Goal: Information Seeking & Learning: Learn about a topic

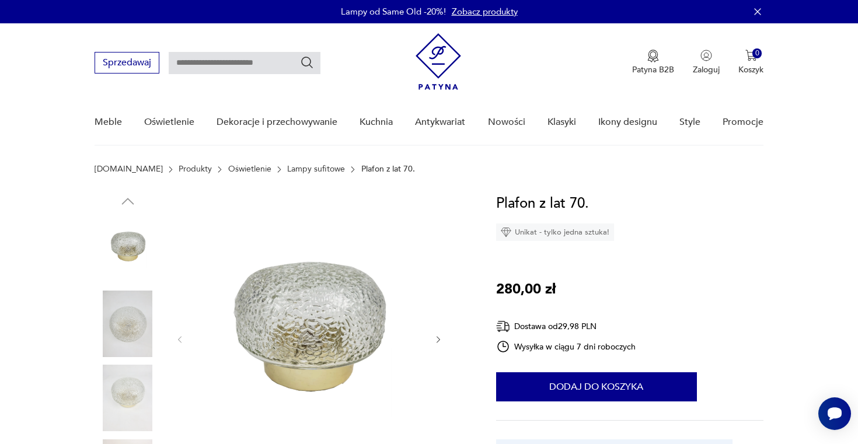
click at [361, 169] on p "Plafon z lat 70." at bounding box center [388, 169] width 54 height 9
click at [287, 169] on link "Lampy sufitowe" at bounding box center [316, 169] width 58 height 9
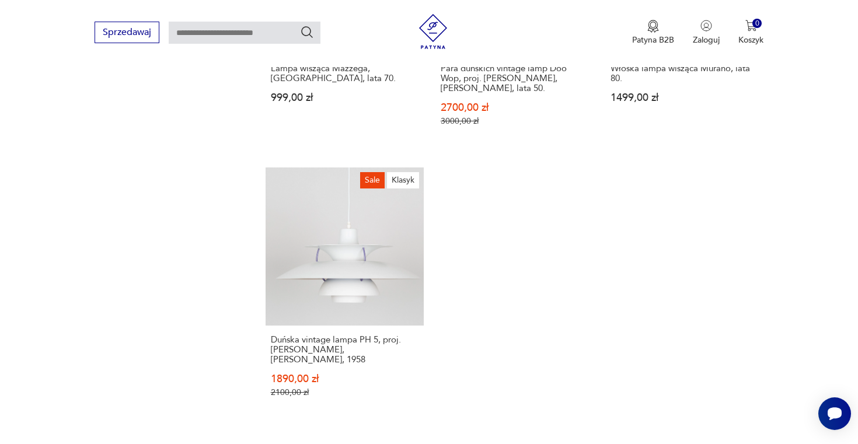
scroll to position [1941, 0]
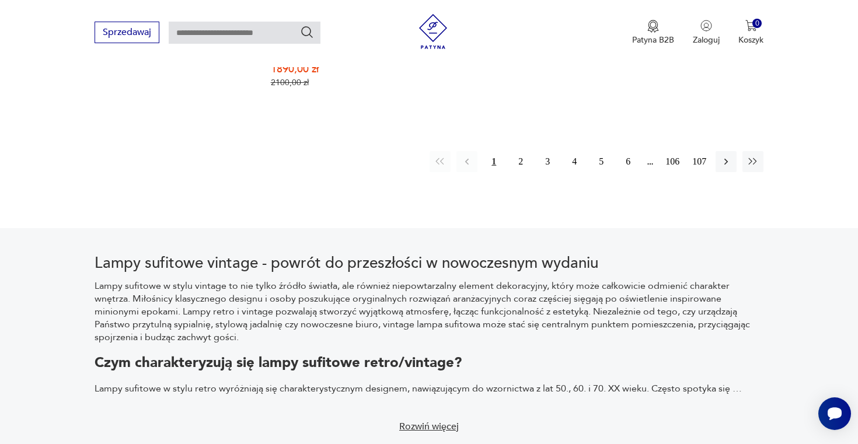
click at [220, 34] on input "text" at bounding box center [245, 33] width 152 height 22
type input "******"
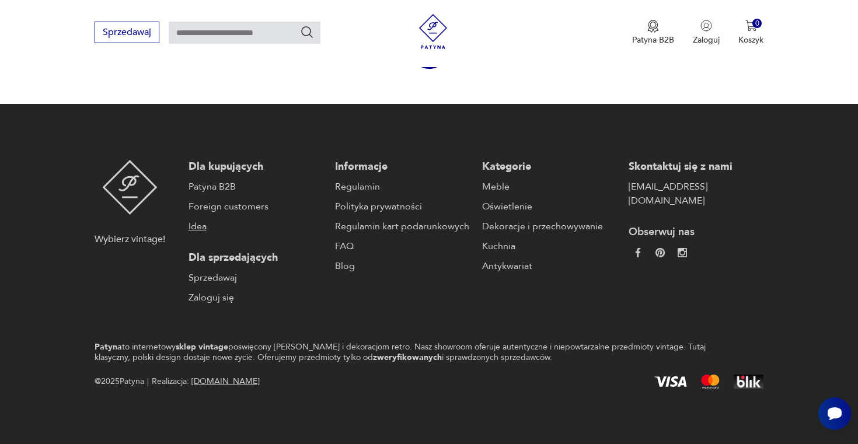
type input "******"
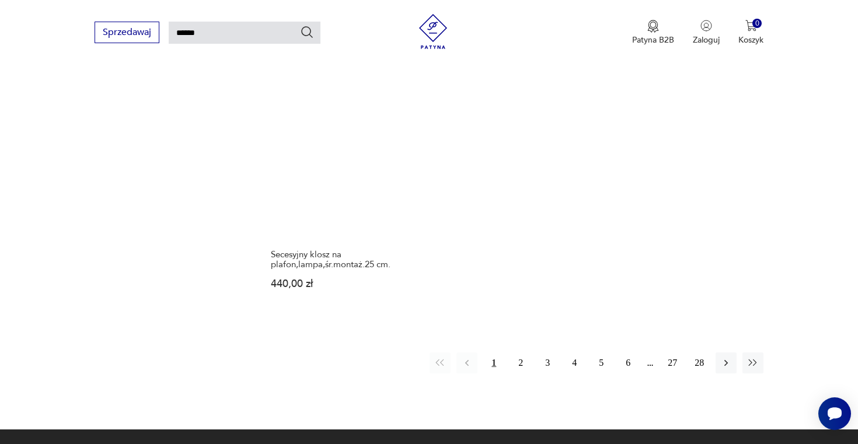
scroll to position [1445, 0]
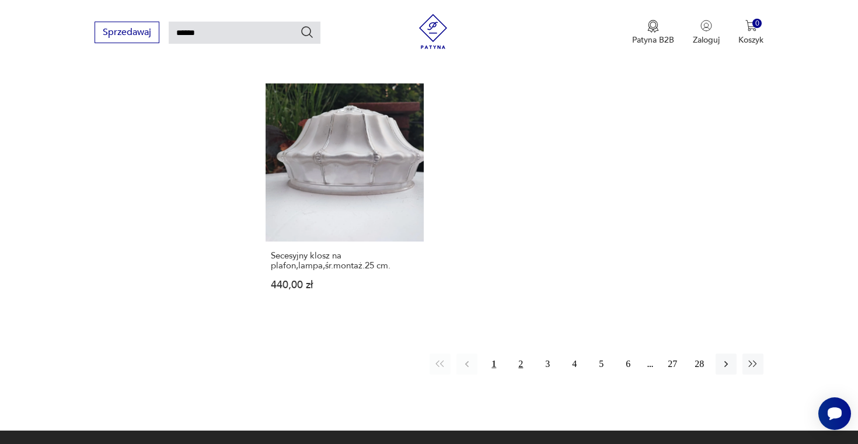
click at [526, 354] on button "2" at bounding box center [520, 364] width 21 height 21
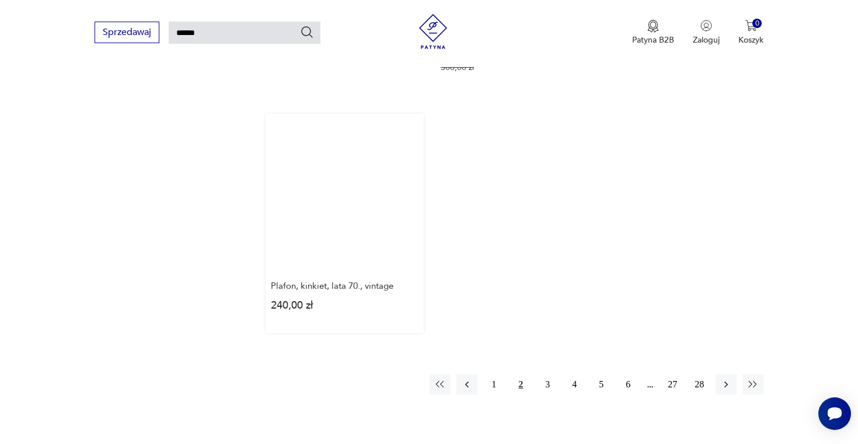
scroll to position [1501, 0]
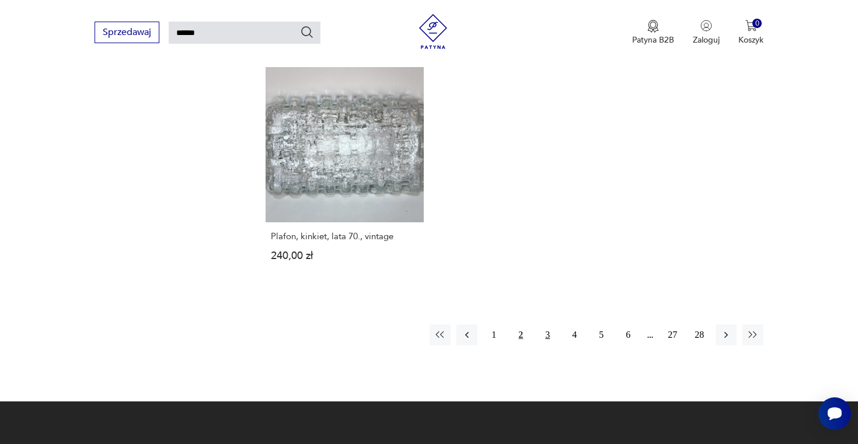
click at [548, 325] on button "3" at bounding box center [547, 335] width 21 height 21
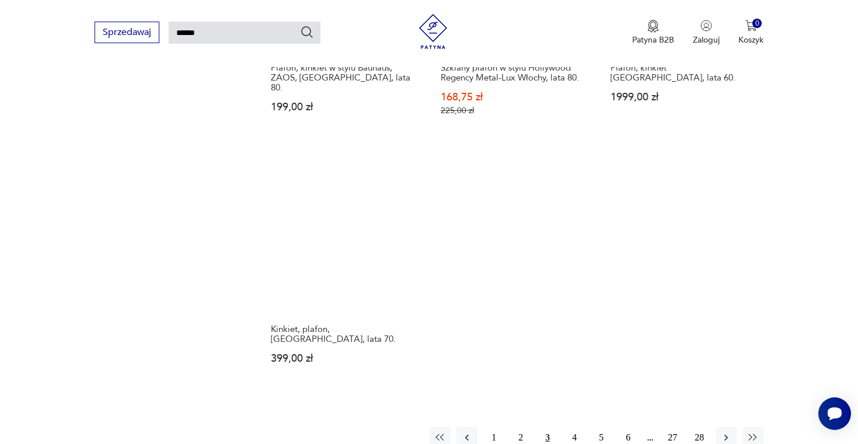
scroll to position [1490, 0]
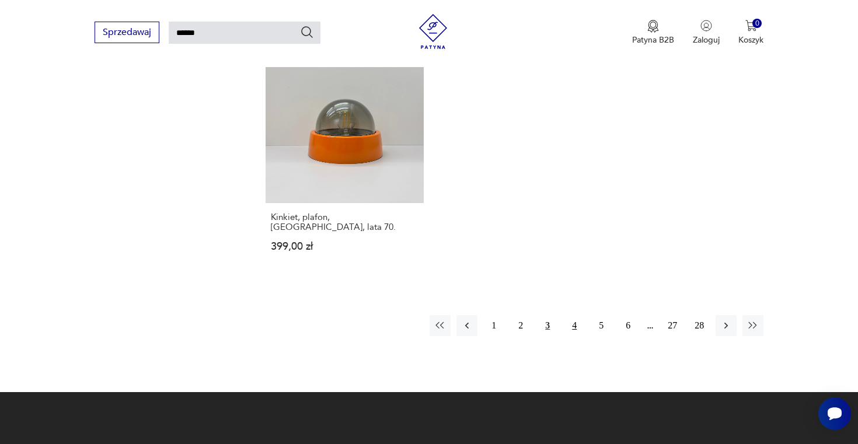
click at [577, 315] on button "4" at bounding box center [574, 325] width 21 height 21
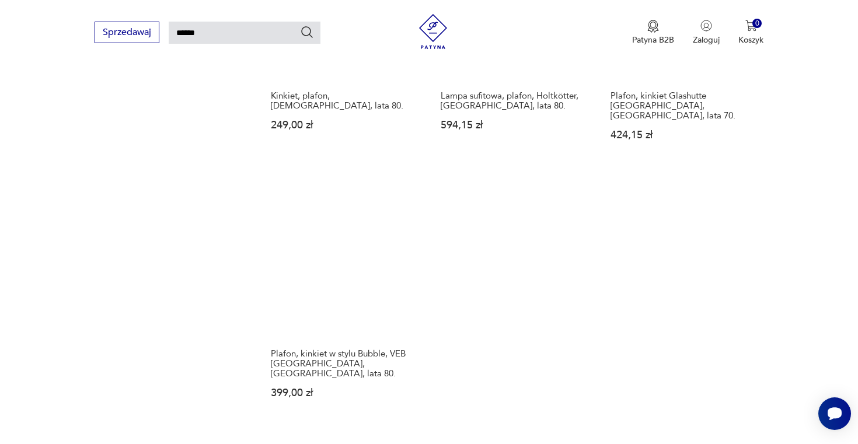
scroll to position [1382, 0]
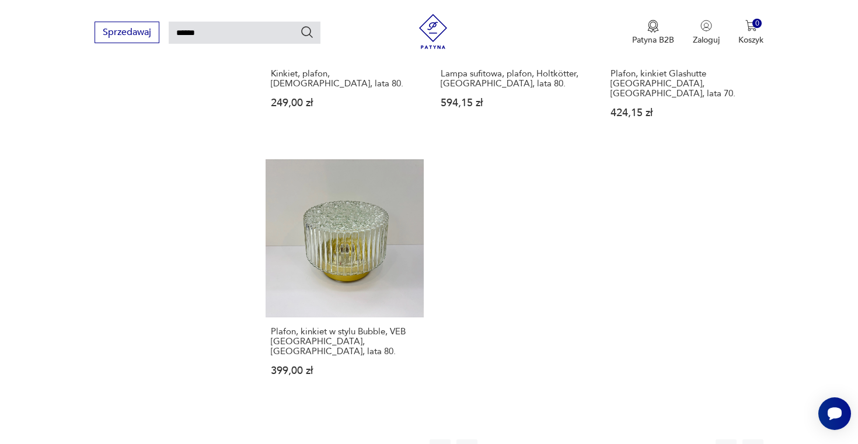
click at [606, 440] on button "5" at bounding box center [601, 450] width 21 height 21
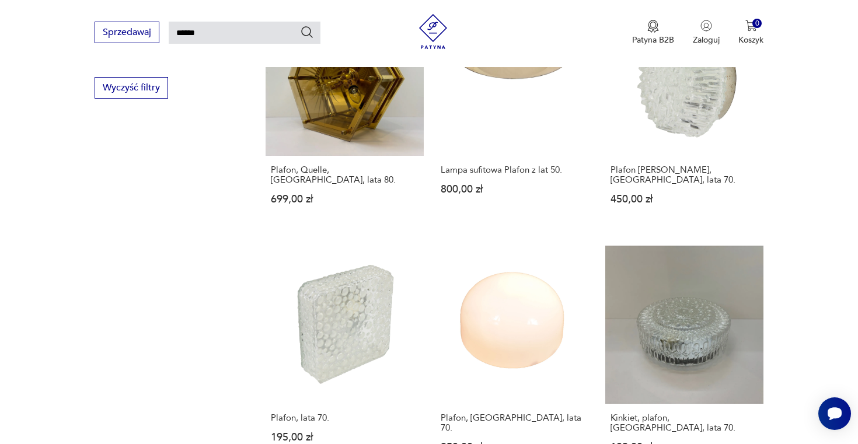
scroll to position [843, 0]
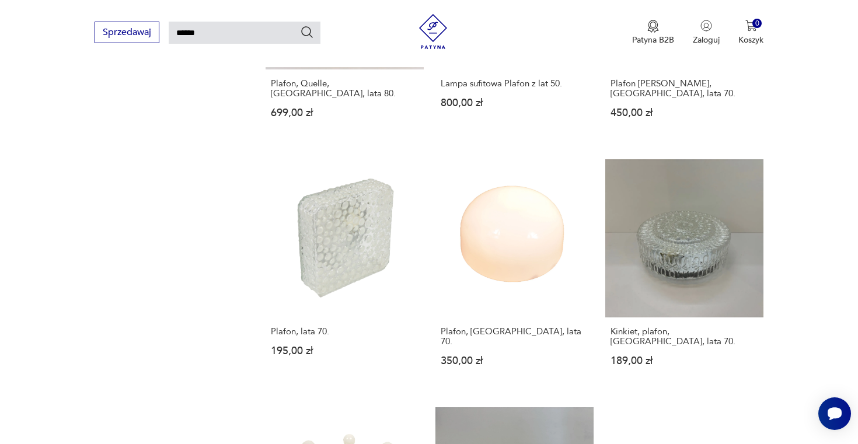
click at [836, 196] on section "Filtruj produkty Dekoracje (1) Oświetlenie (441) Cena MIN MAX OK Promocja Datow…" at bounding box center [429, 184] width 858 height 1619
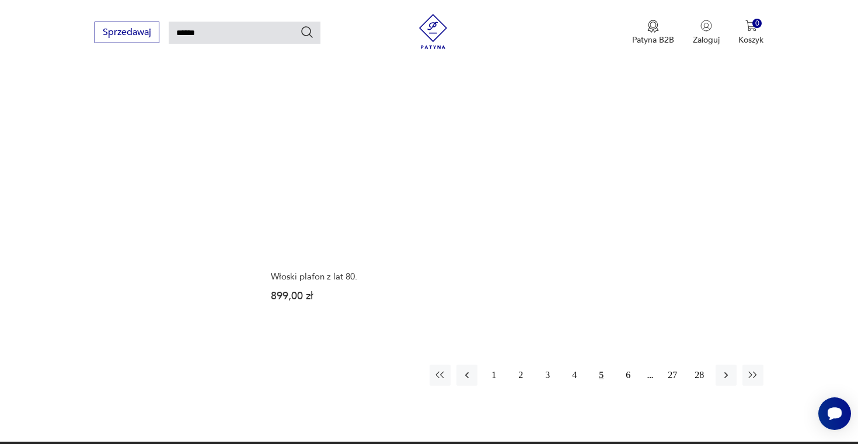
scroll to position [1519, 0]
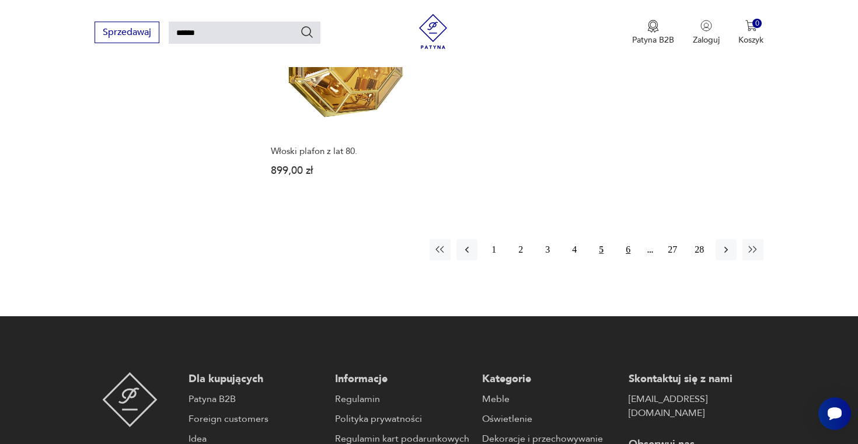
click at [624, 239] on button "6" at bounding box center [628, 249] width 21 height 21
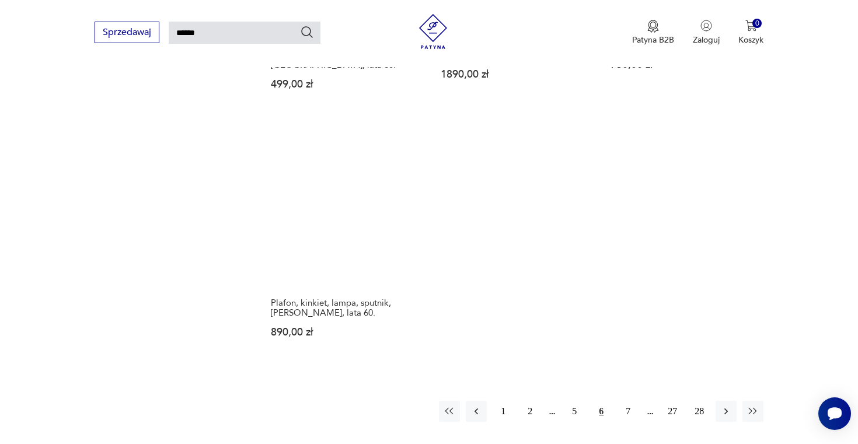
scroll to position [1617, 0]
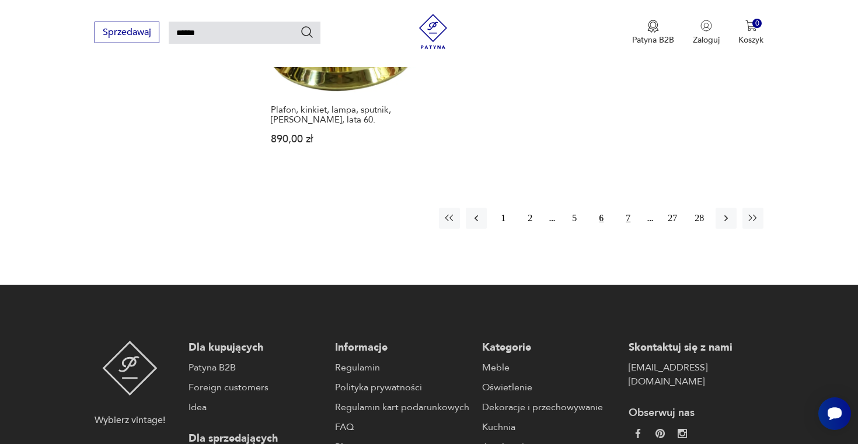
click at [625, 208] on button "7" at bounding box center [628, 218] width 21 height 21
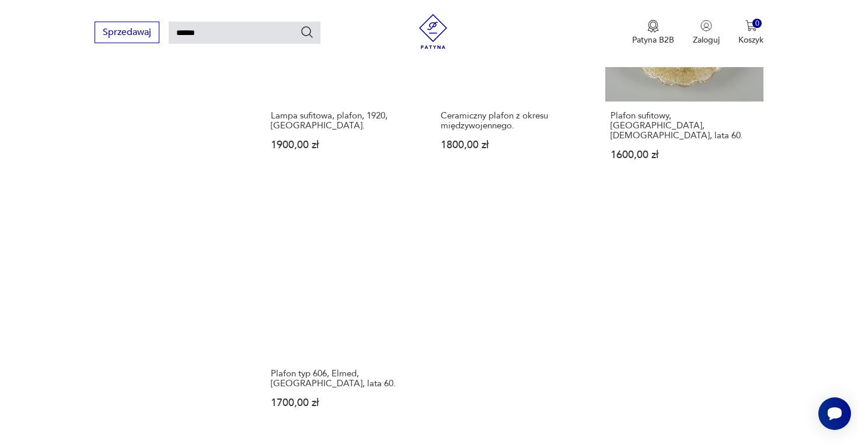
scroll to position [1471, 0]
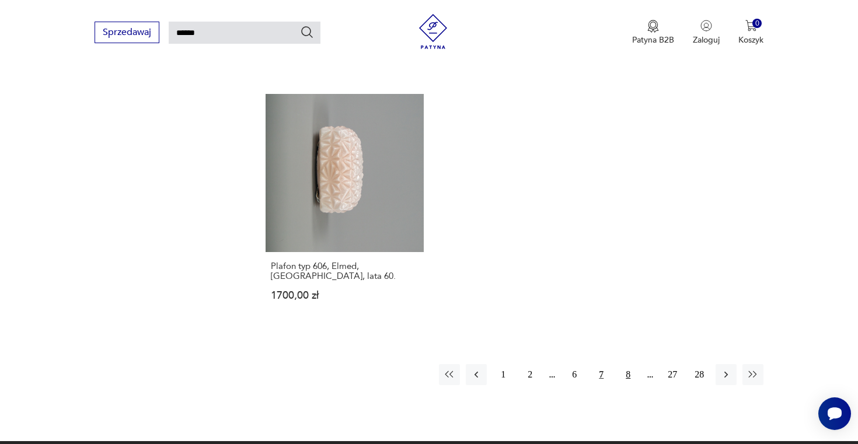
click at [631, 364] on button "8" at bounding box center [628, 374] width 21 height 21
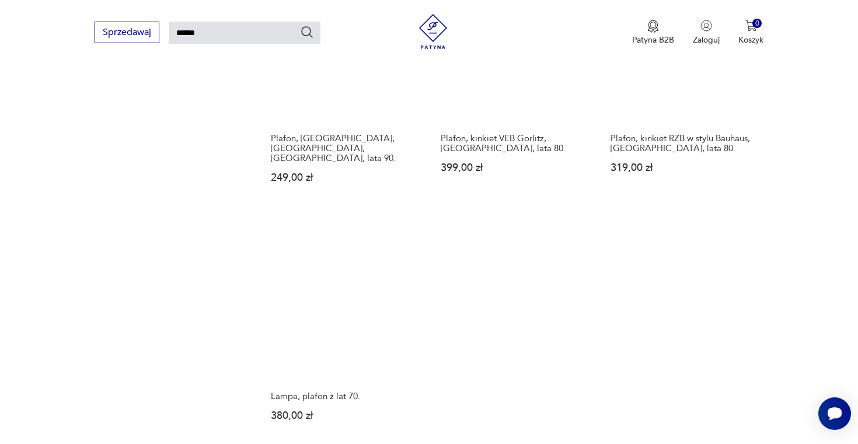
scroll to position [1372, 0]
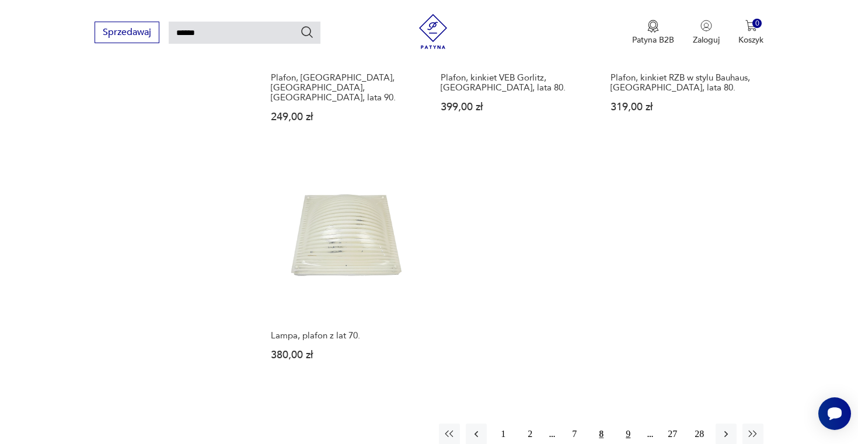
click at [624, 424] on button "9" at bounding box center [628, 434] width 21 height 21
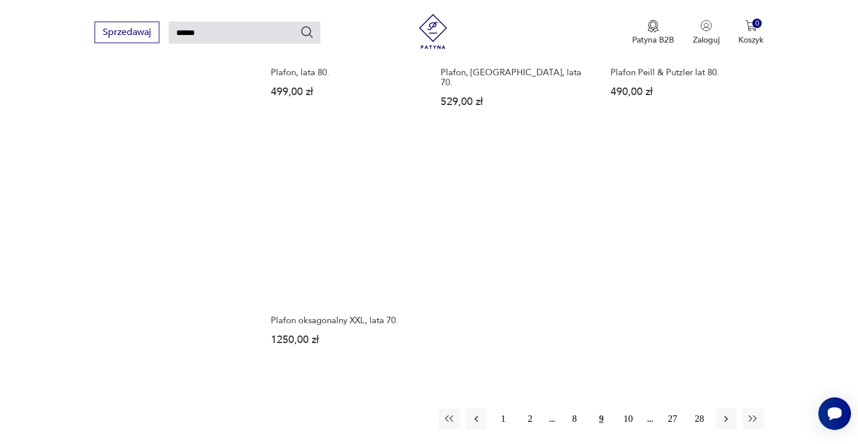
scroll to position [1392, 0]
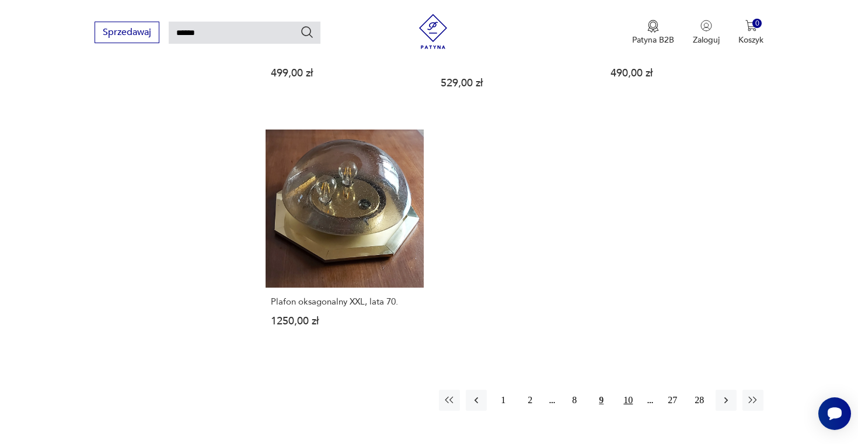
click at [632, 390] on button "10" at bounding box center [628, 400] width 21 height 21
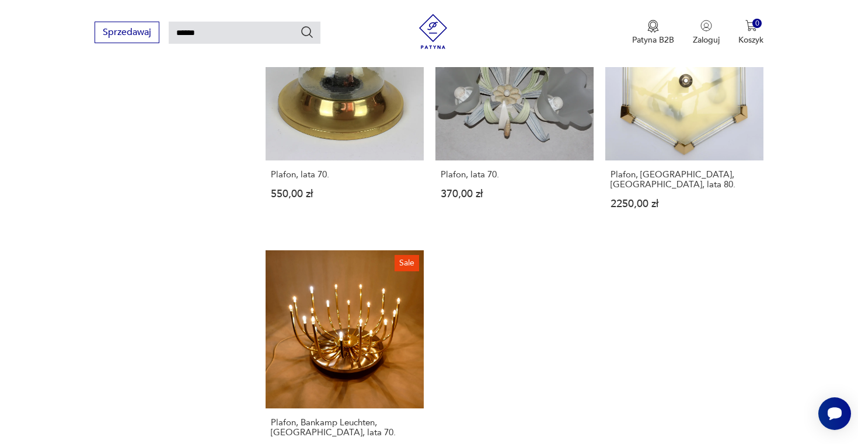
scroll to position [1349, 0]
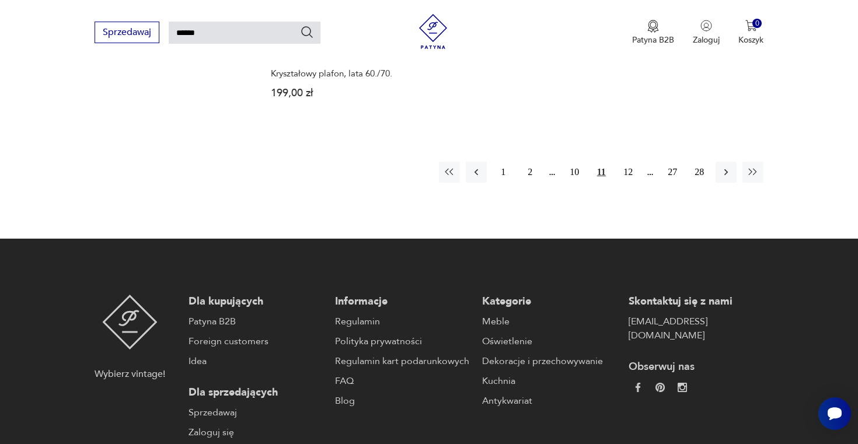
scroll to position [1581, 0]
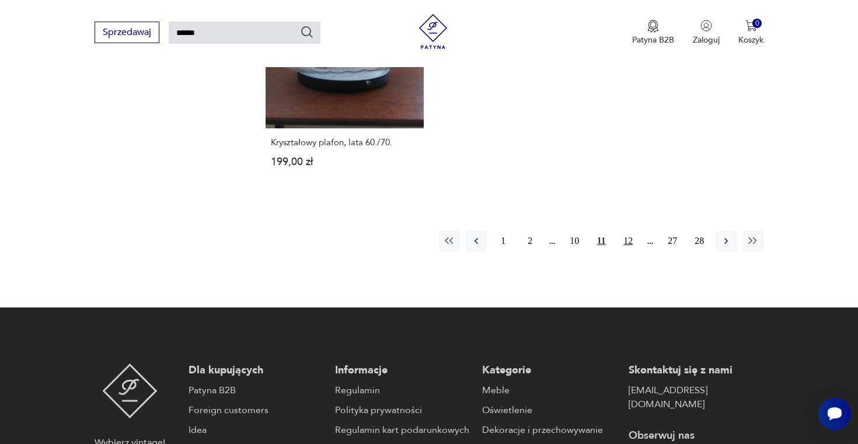
click at [629, 231] on button "12" at bounding box center [628, 241] width 21 height 21
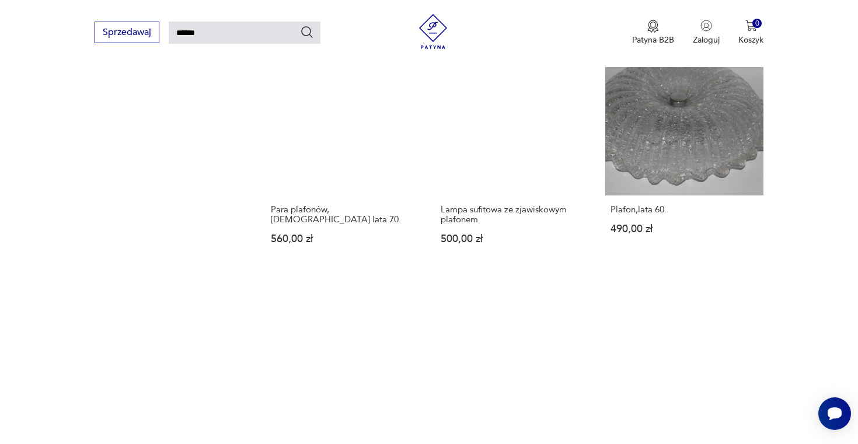
scroll to position [1403, 0]
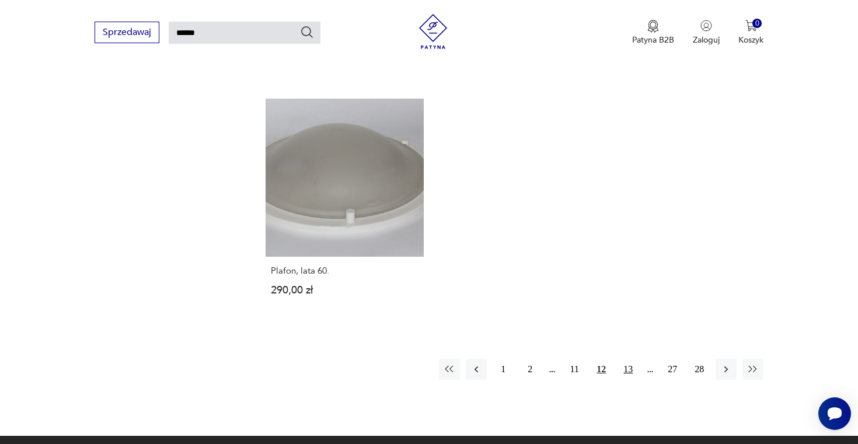
click at [629, 359] on button "13" at bounding box center [628, 369] width 21 height 21
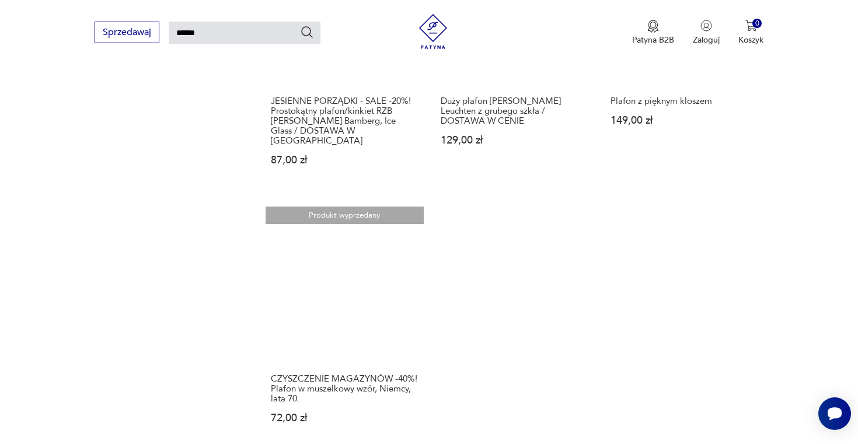
scroll to position [1333, 0]
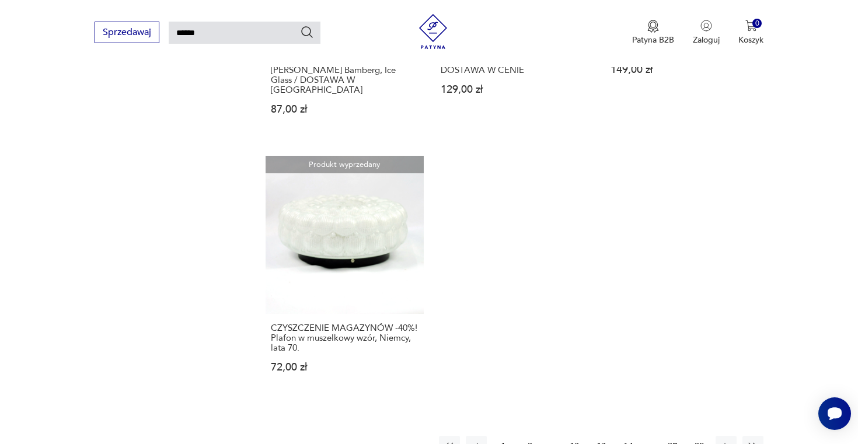
scroll to position [1474, 0]
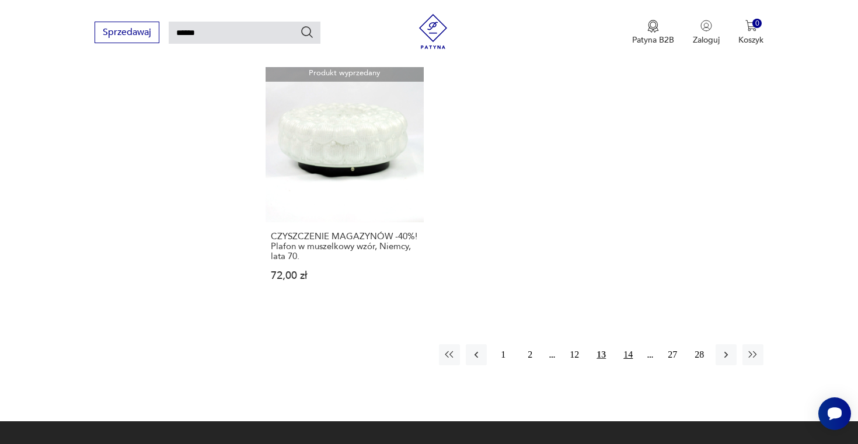
click at [625, 345] on button "14" at bounding box center [628, 355] width 21 height 21
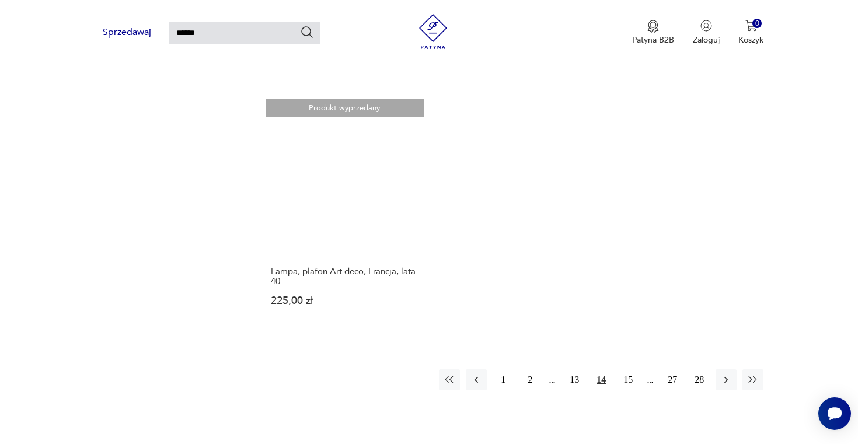
scroll to position [1481, 0]
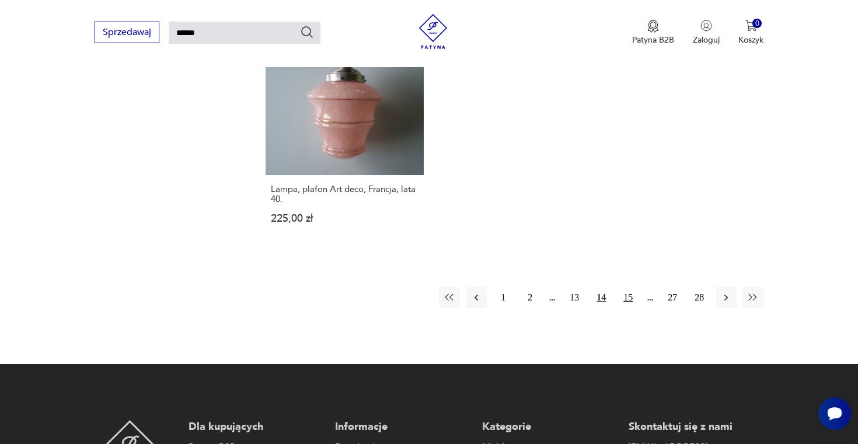
click at [623, 287] on button "15" at bounding box center [628, 297] width 21 height 21
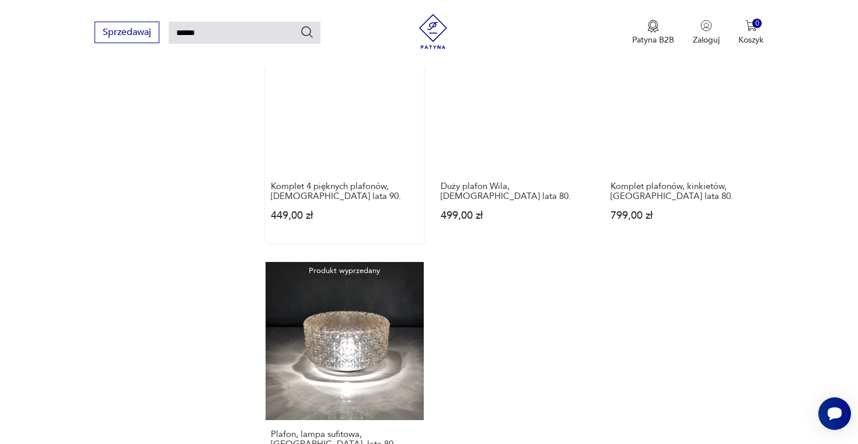
scroll to position [1356, 0]
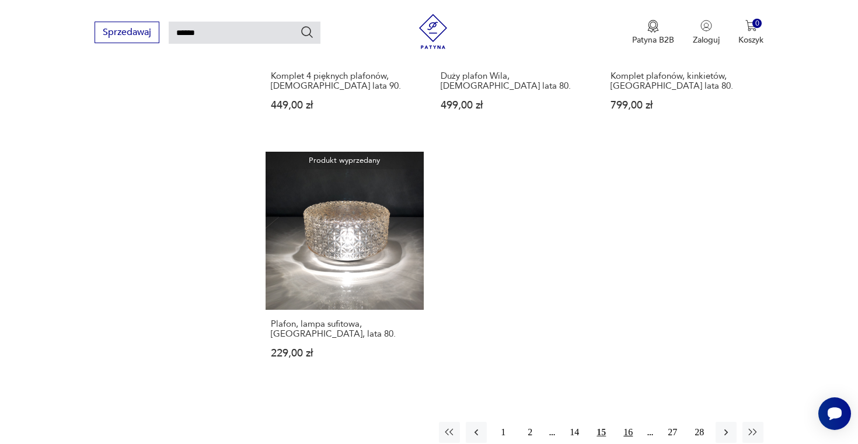
click at [628, 422] on button "16" at bounding box center [628, 432] width 21 height 21
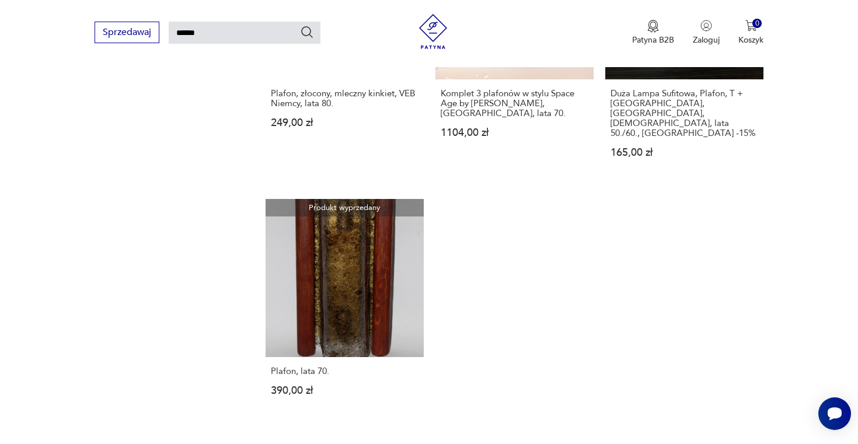
scroll to position [1381, 0]
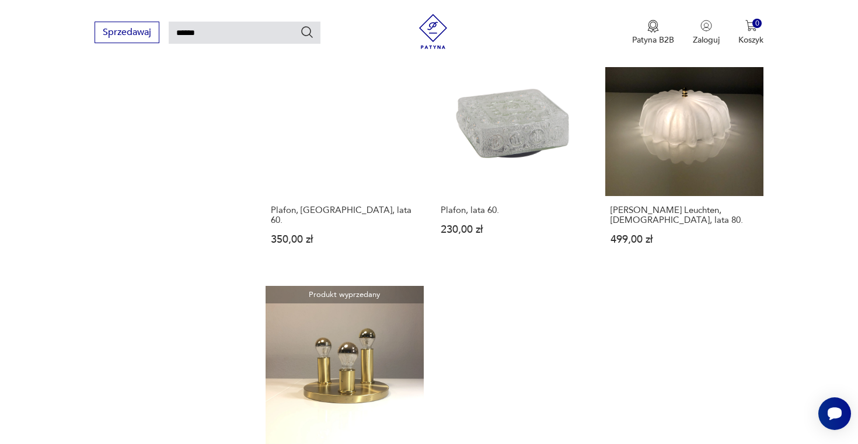
scroll to position [1422, 0]
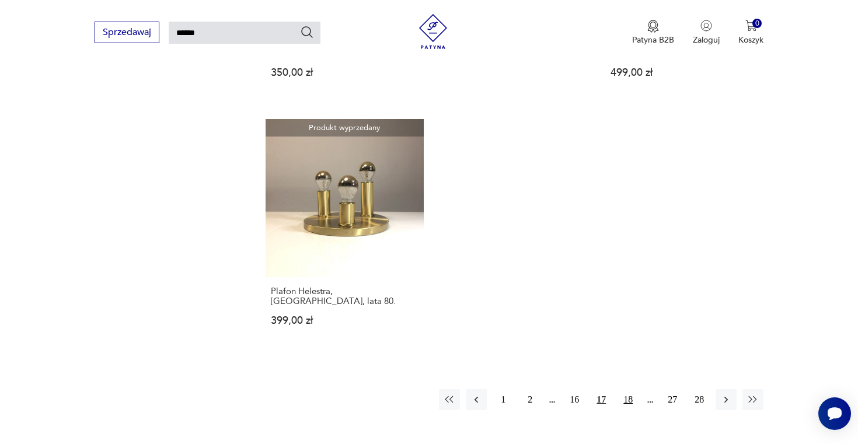
click at [621, 389] on button "18" at bounding box center [628, 399] width 21 height 21
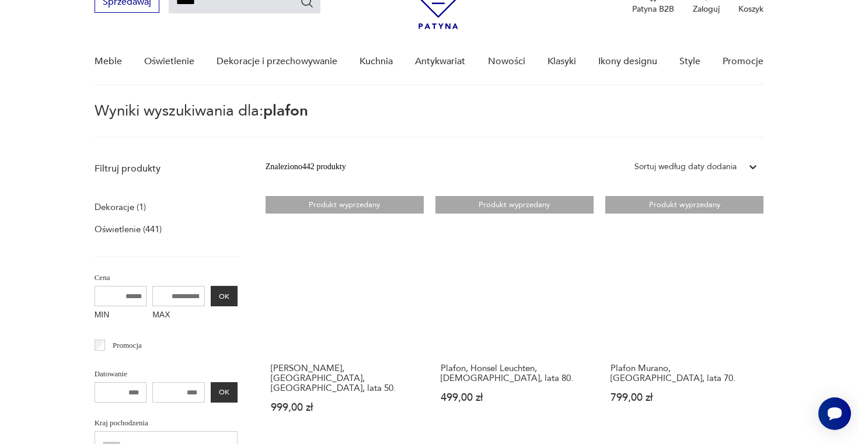
scroll to position [47, 0]
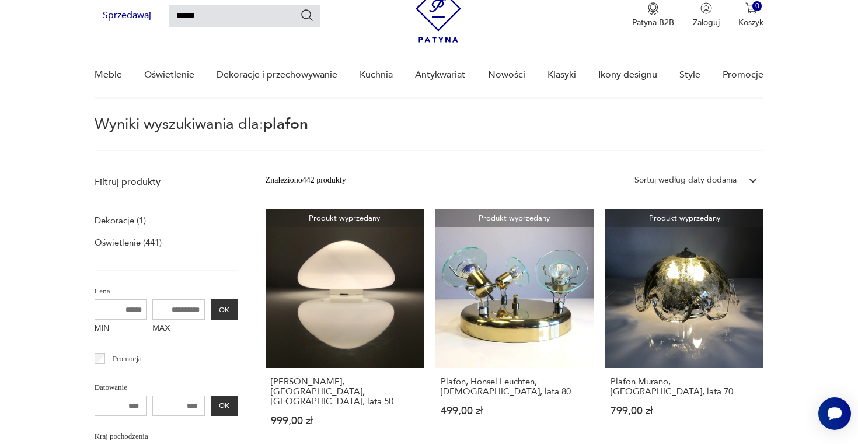
click at [729, 183] on div "Sortuj według daty dodania" at bounding box center [686, 180] width 102 height 13
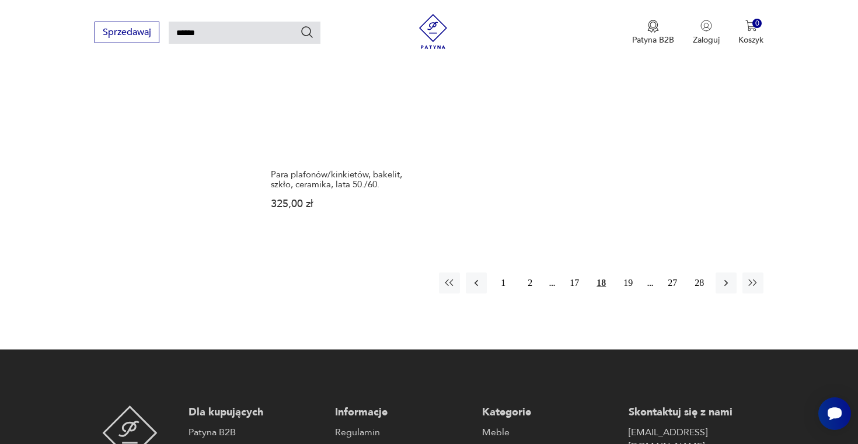
scroll to position [1251, 0]
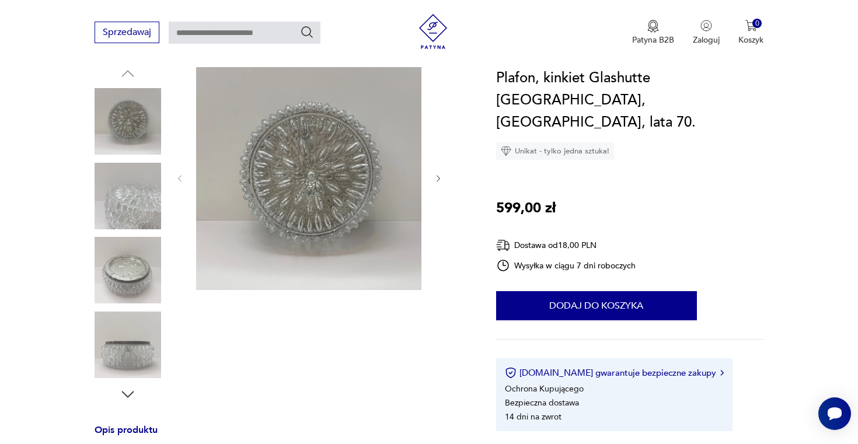
click at [115, 283] on img at bounding box center [128, 270] width 67 height 67
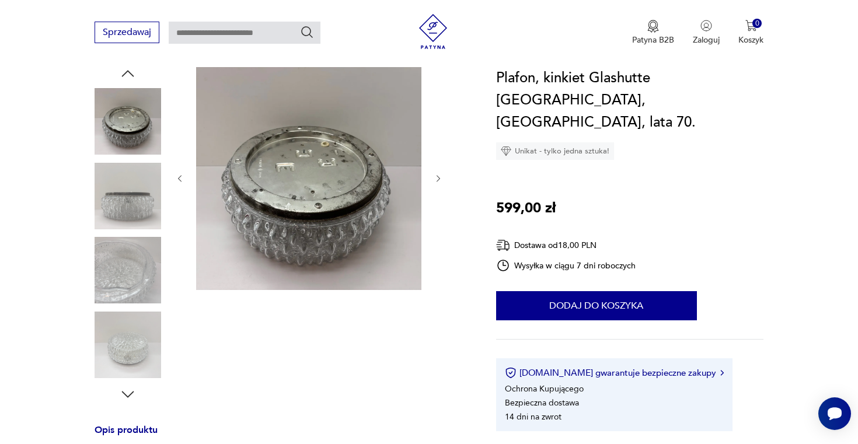
click at [139, 333] on img at bounding box center [128, 345] width 67 height 67
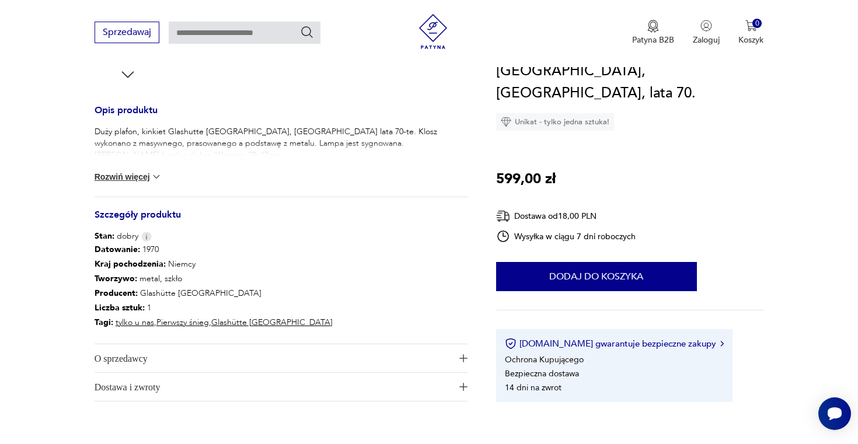
scroll to position [431, 0]
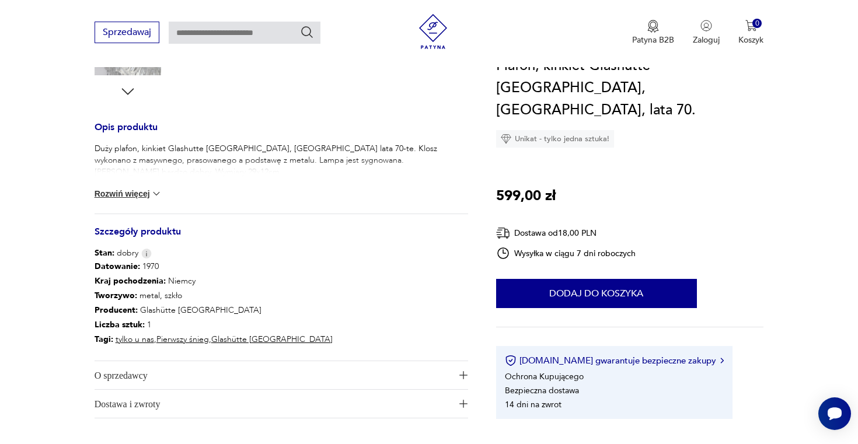
click at [124, 196] on button "Rozwiń więcej" at bounding box center [129, 194] width 68 height 12
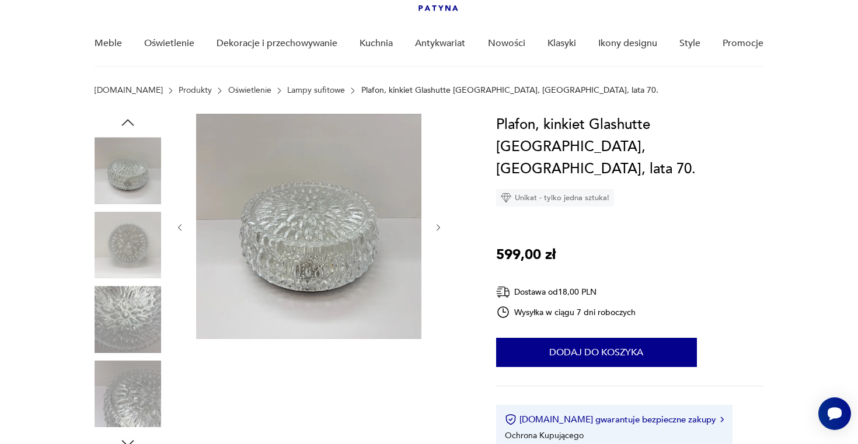
scroll to position [72, 0]
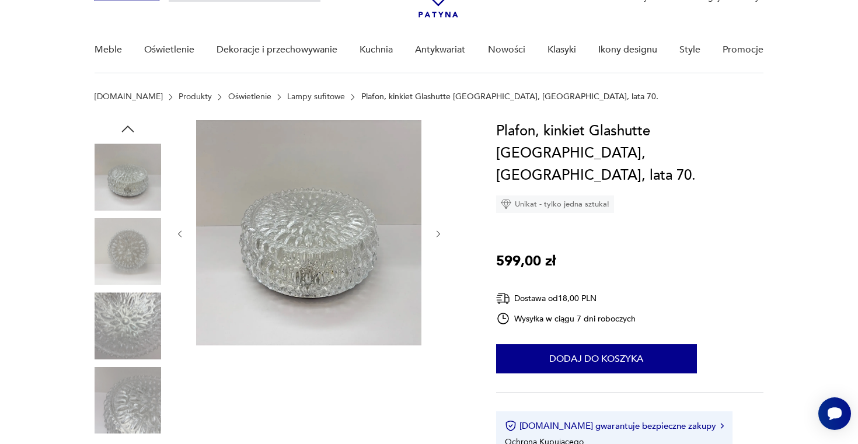
click at [134, 256] on img at bounding box center [128, 251] width 67 height 67
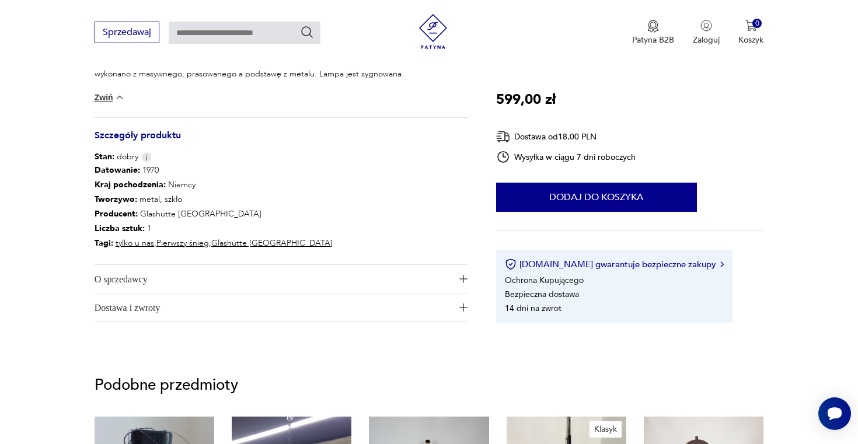
scroll to position [519, 0]
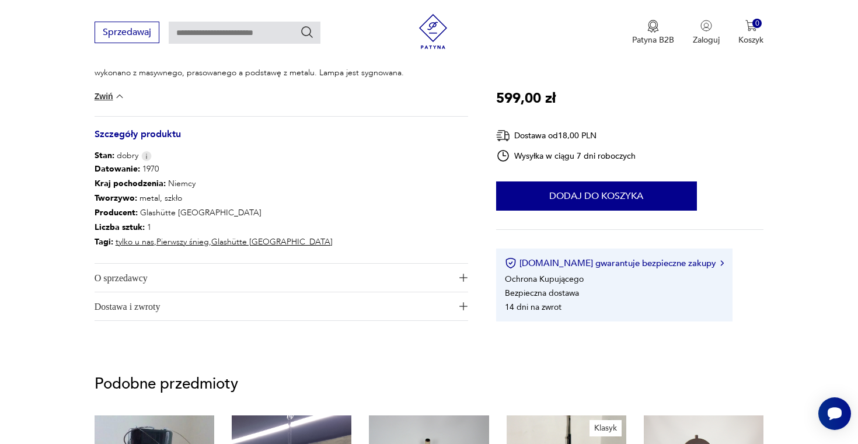
click at [142, 313] on span "Dostawa i zwroty" at bounding box center [273, 307] width 357 height 28
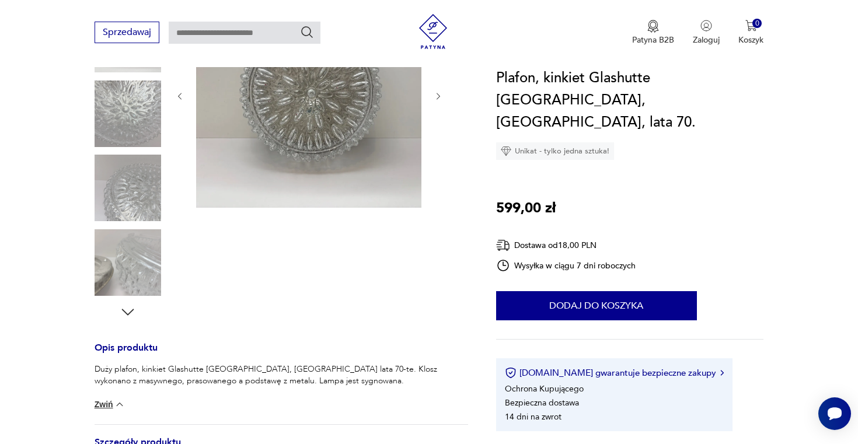
scroll to position [159, 0]
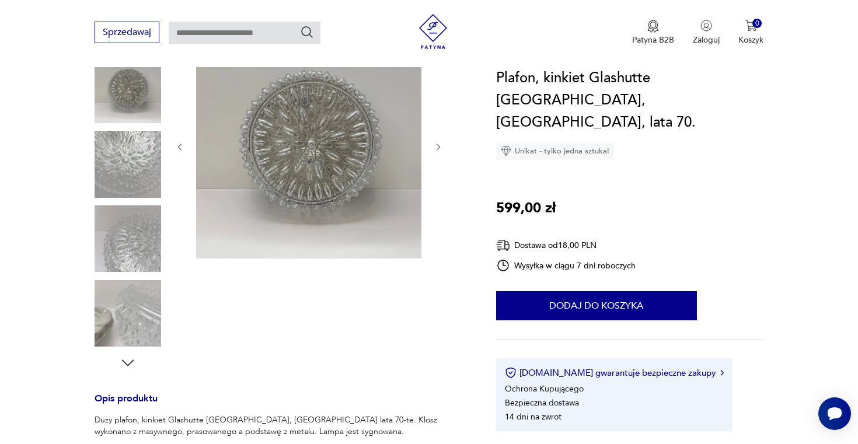
click at [105, 325] on img at bounding box center [128, 313] width 67 height 67
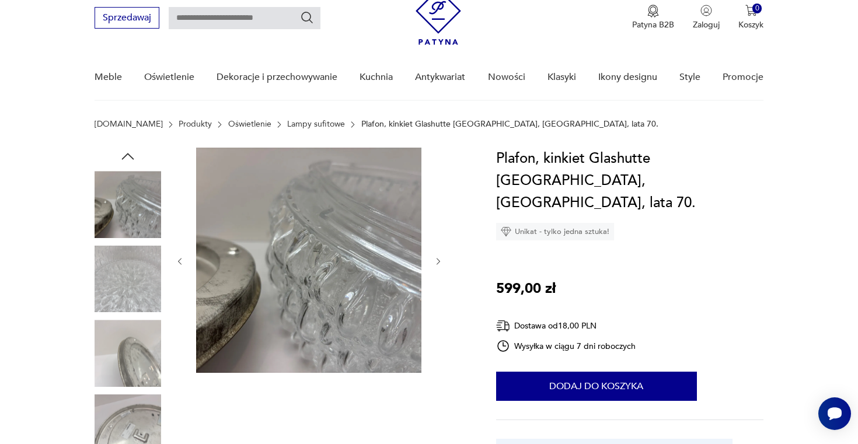
scroll to position [38, 0]
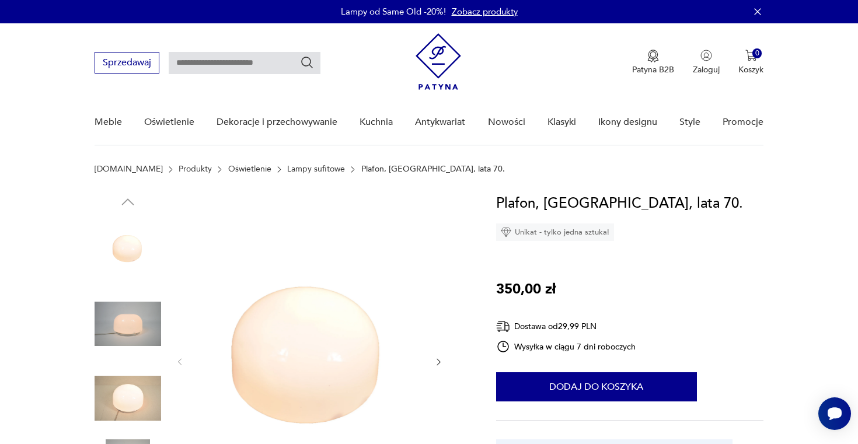
scroll to position [79, 0]
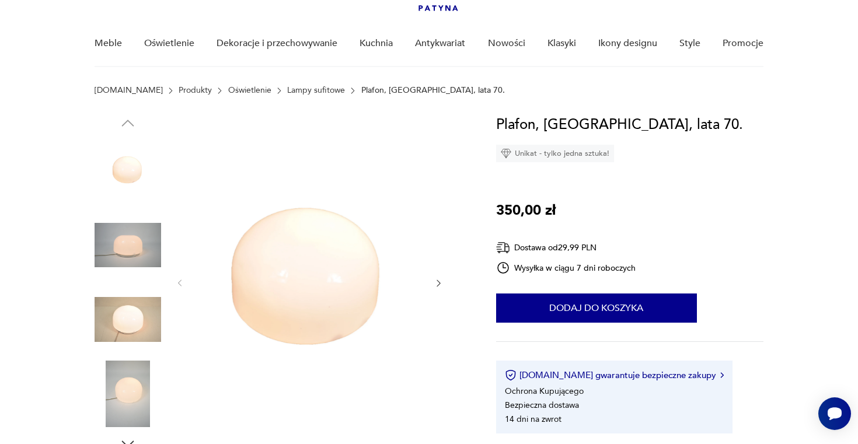
click at [124, 383] on img at bounding box center [128, 394] width 67 height 67
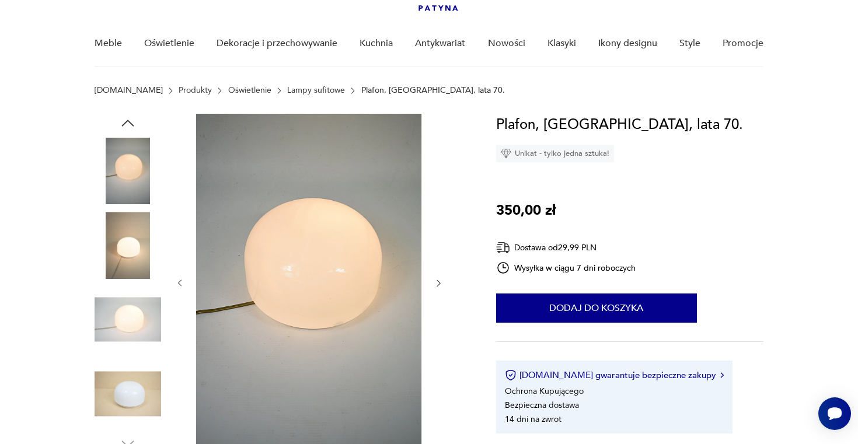
click at [131, 309] on img at bounding box center [128, 320] width 67 height 67
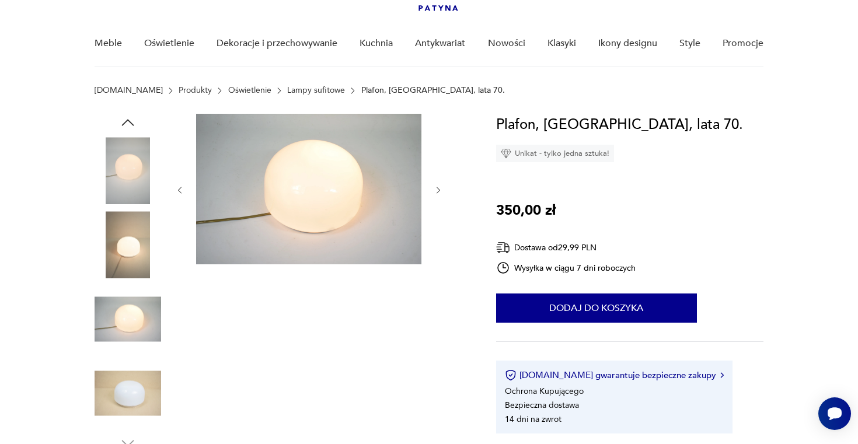
click at [139, 255] on img at bounding box center [128, 245] width 67 height 67
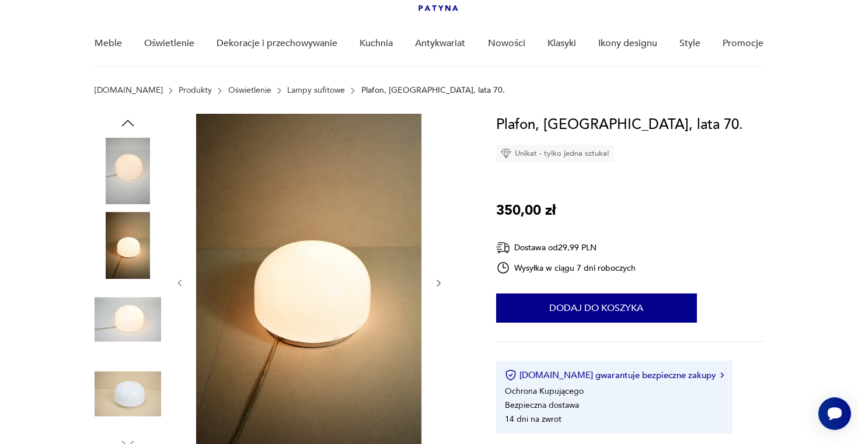
click at [138, 216] on img at bounding box center [128, 245] width 67 height 67
click at [127, 158] on img at bounding box center [128, 171] width 67 height 67
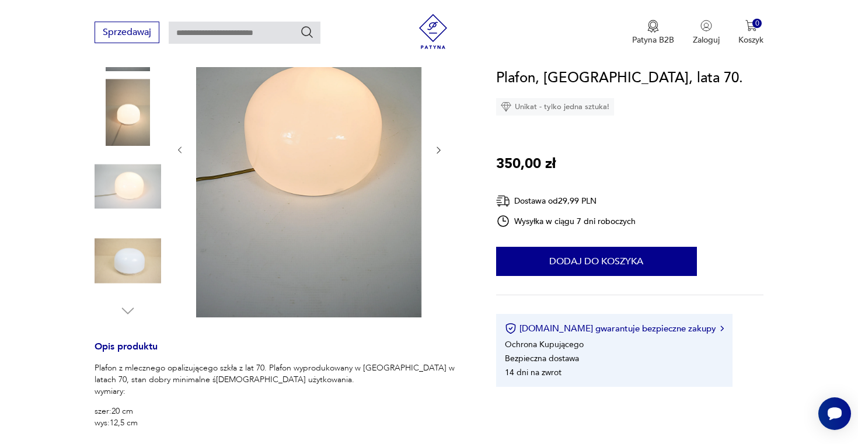
scroll to position [173, 0]
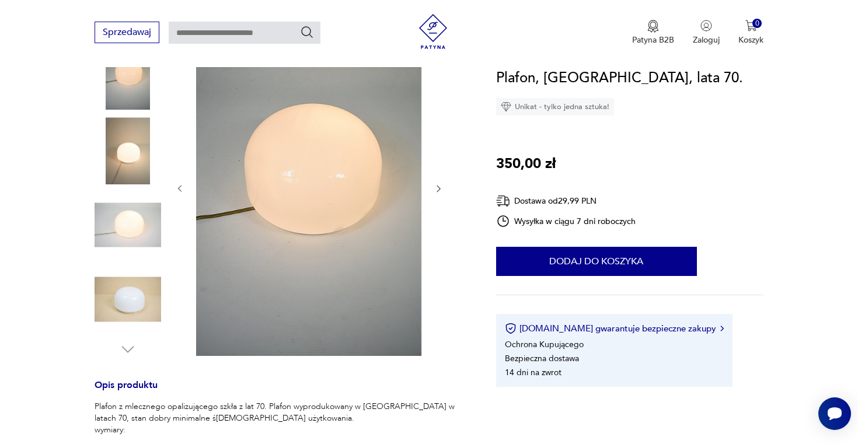
click at [281, 153] on img at bounding box center [308, 187] width 225 height 337
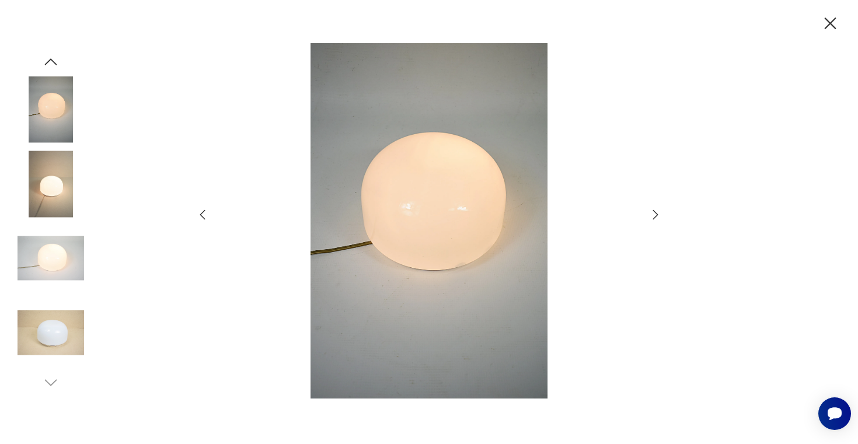
click at [39, 333] on img at bounding box center [51, 333] width 67 height 67
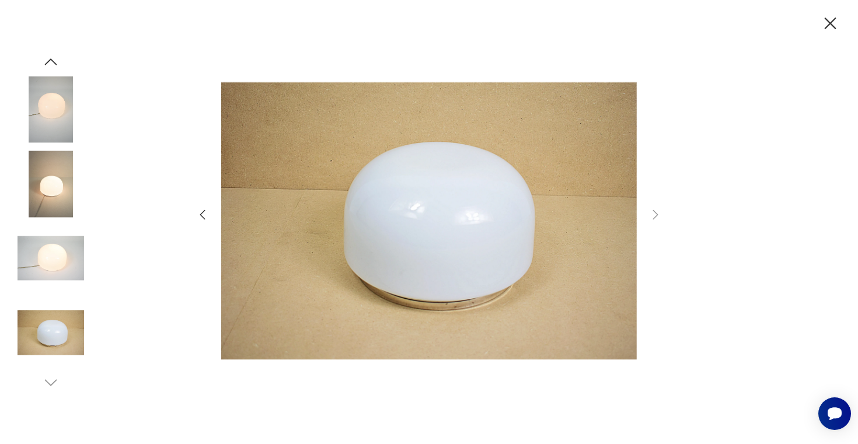
click at [58, 241] on img at bounding box center [51, 258] width 67 height 67
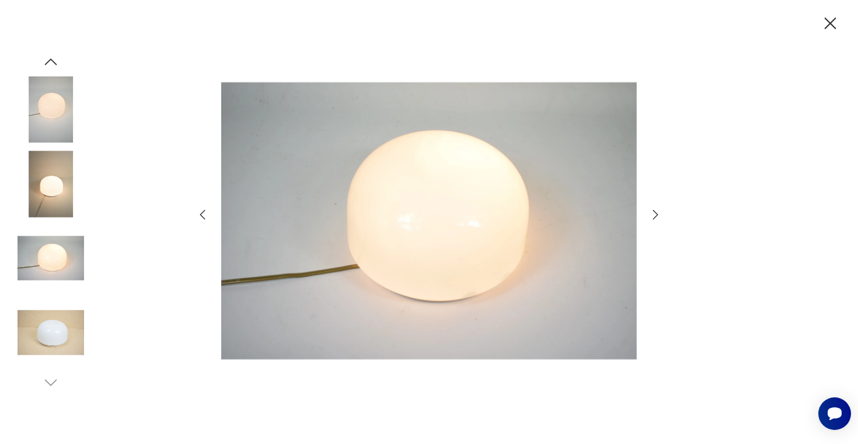
click at [62, 207] on img at bounding box center [51, 184] width 67 height 67
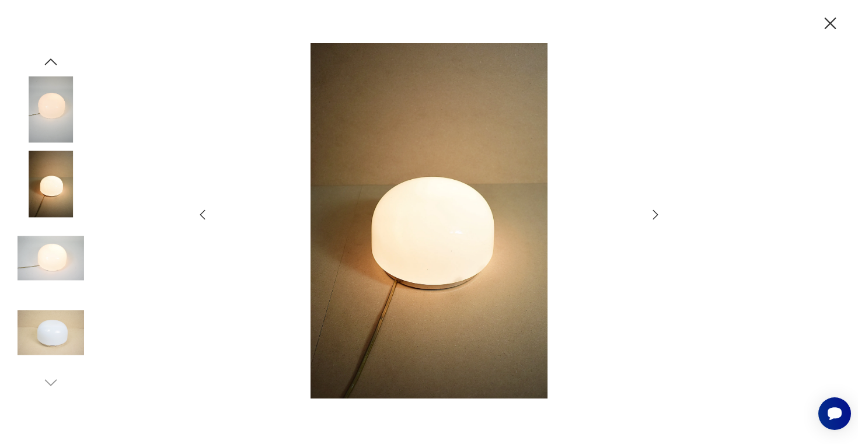
click at [61, 166] on img at bounding box center [51, 184] width 67 height 67
click at [47, 105] on img at bounding box center [51, 109] width 67 height 67
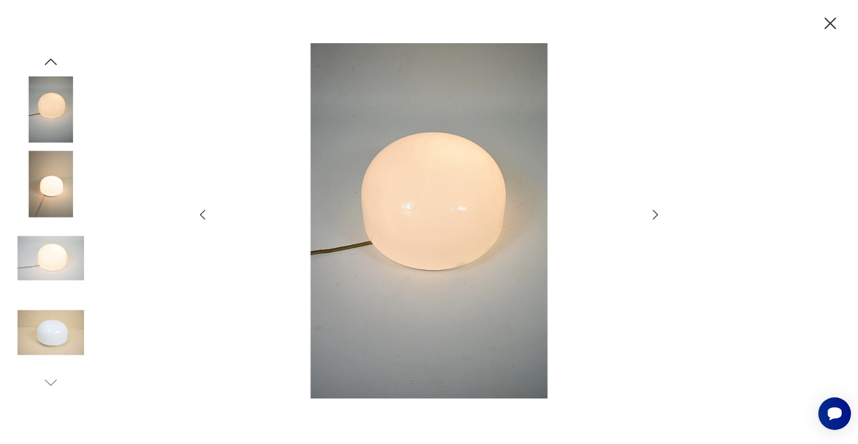
click at [60, 41] on div at bounding box center [429, 222] width 858 height 444
click at [58, 130] on img at bounding box center [51, 109] width 67 height 67
click at [55, 62] on icon "button" at bounding box center [51, 62] width 18 height 18
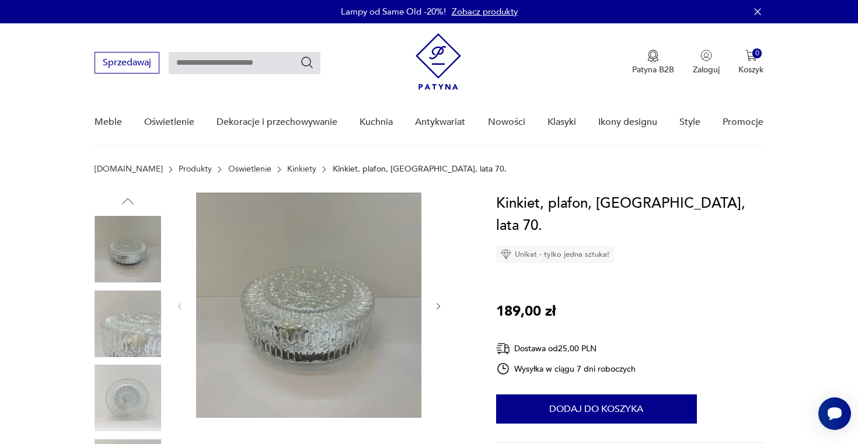
click at [133, 266] on img at bounding box center [128, 249] width 67 height 67
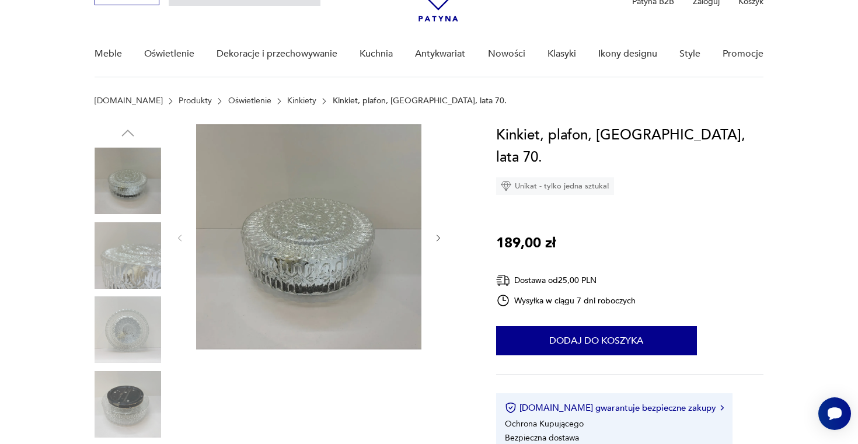
scroll to position [82, 0]
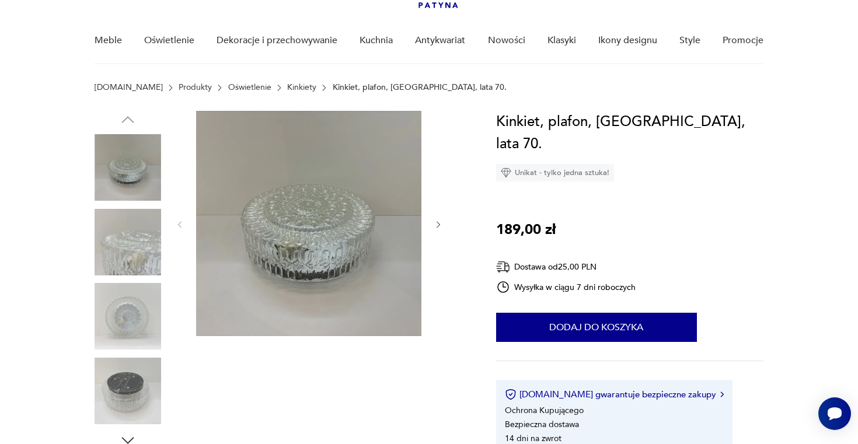
click at [131, 327] on img at bounding box center [128, 316] width 67 height 67
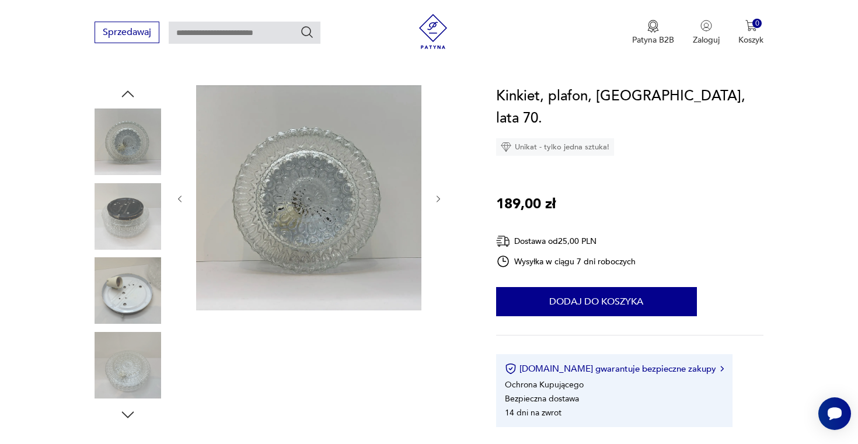
scroll to position [110, 0]
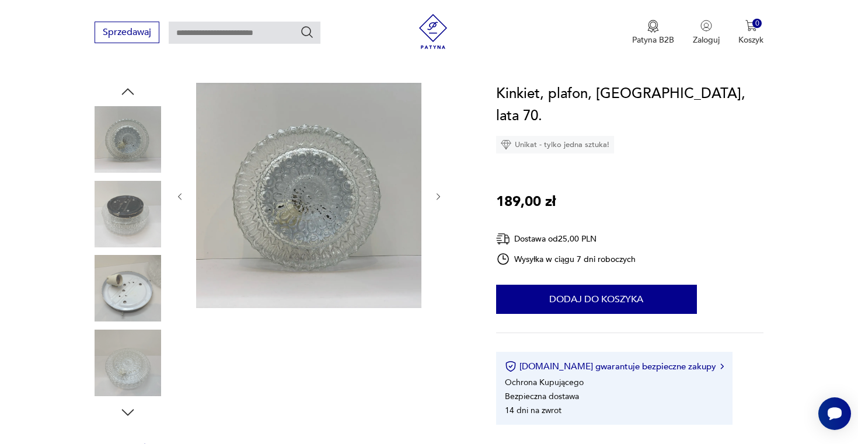
click at [141, 346] on img at bounding box center [128, 363] width 67 height 67
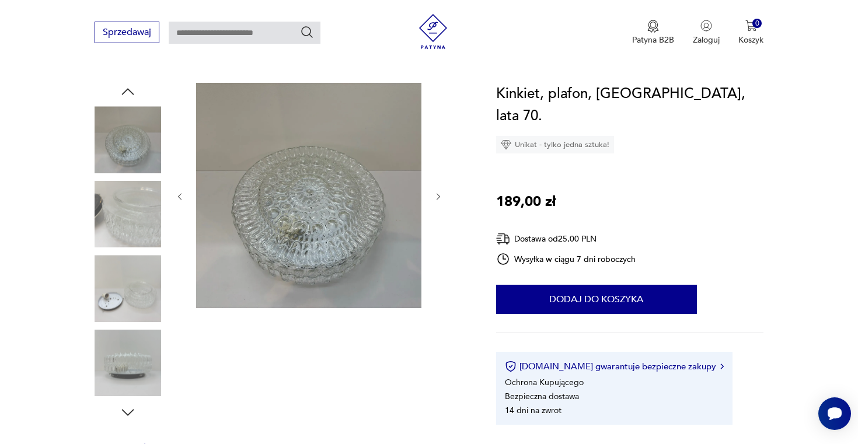
click at [133, 294] on img at bounding box center [128, 288] width 67 height 67
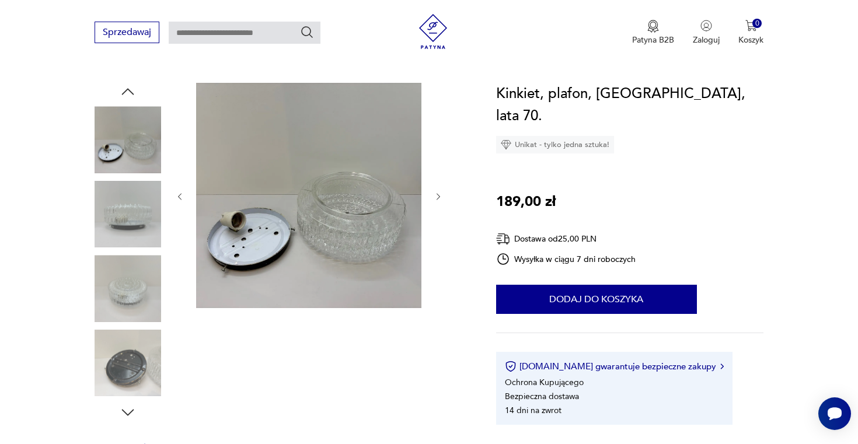
click at [133, 294] on img at bounding box center [128, 288] width 67 height 67
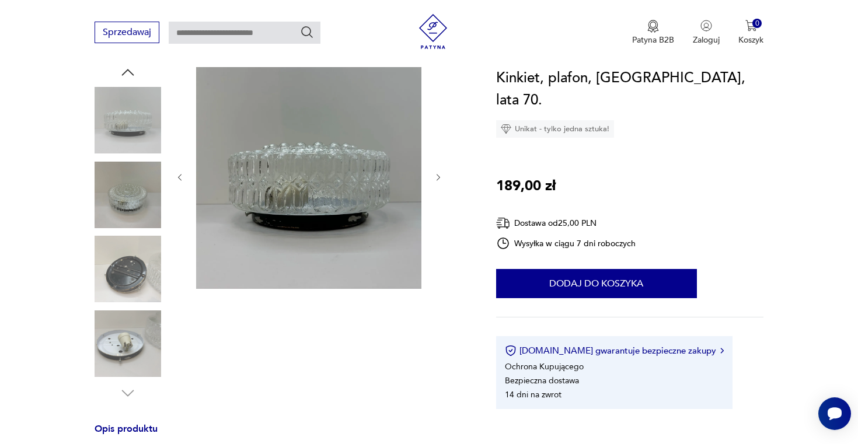
scroll to position [136, 0]
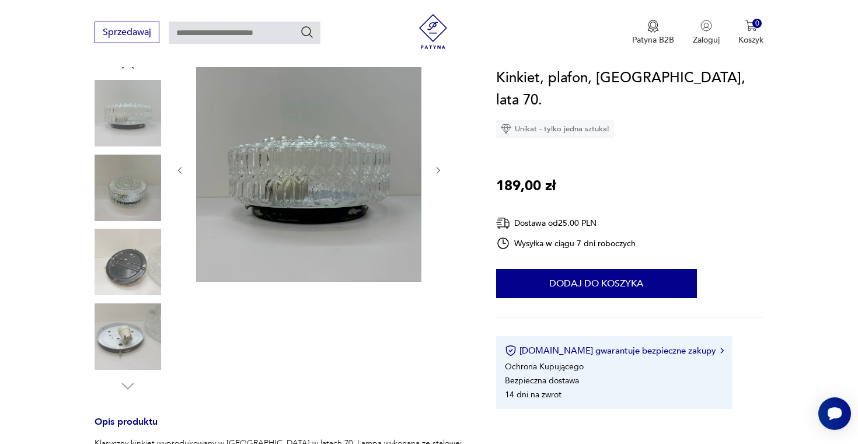
click at [133, 323] on img at bounding box center [128, 337] width 67 height 67
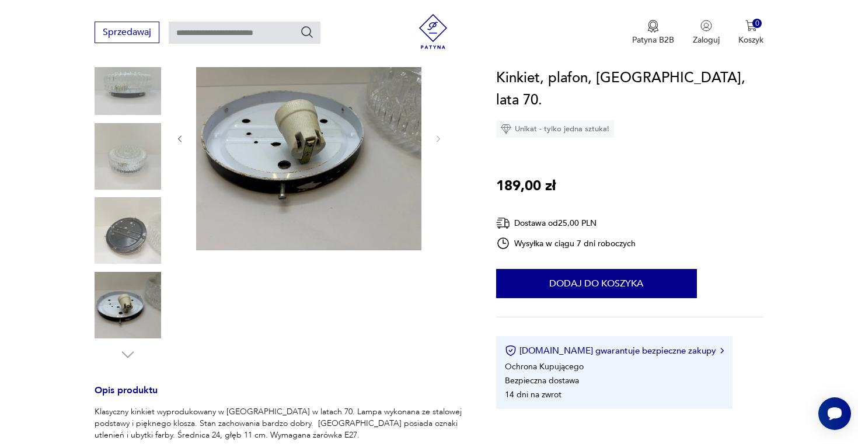
scroll to position [182, 0]
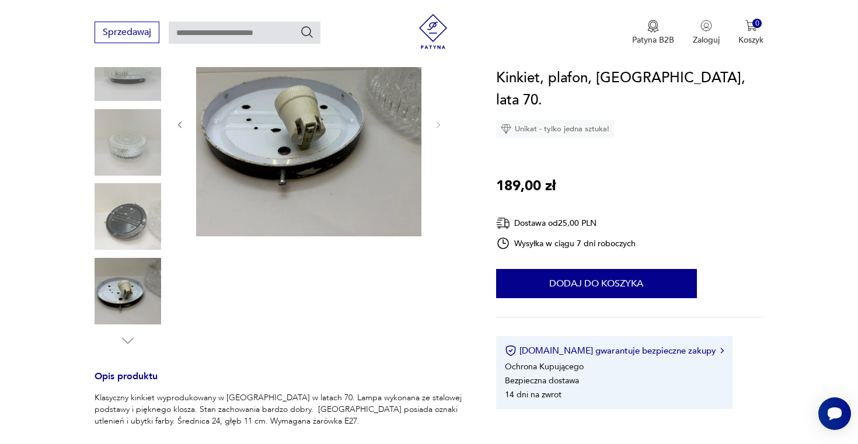
click at [118, 159] on img at bounding box center [128, 142] width 67 height 67
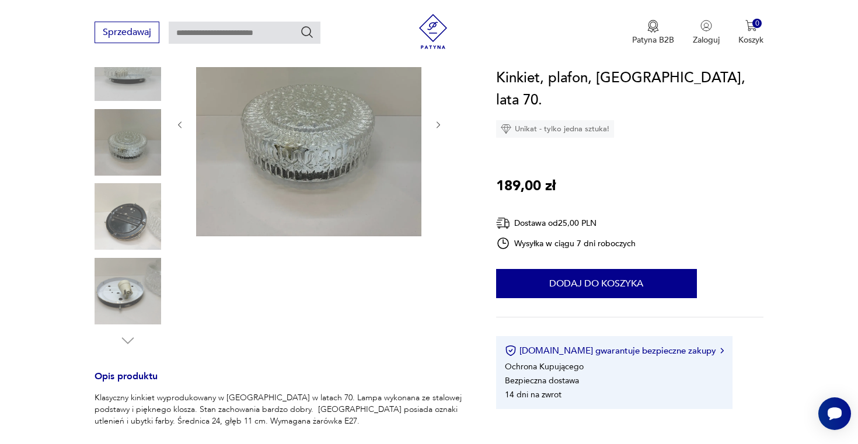
scroll to position [62, 0]
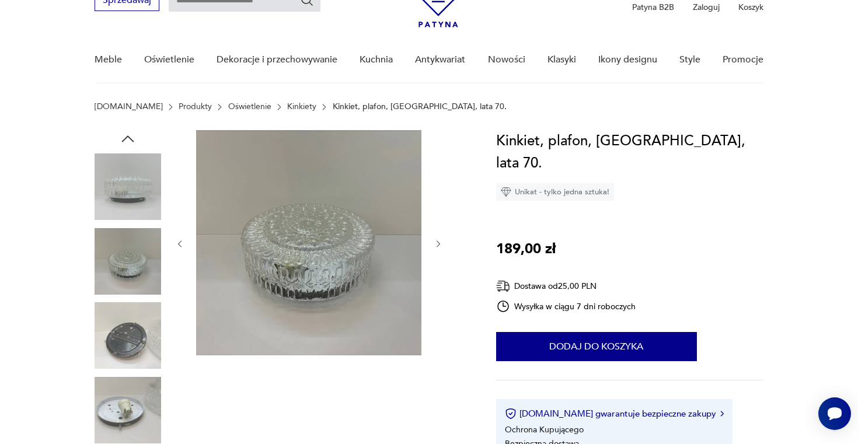
click at [140, 255] on img at bounding box center [128, 261] width 67 height 67
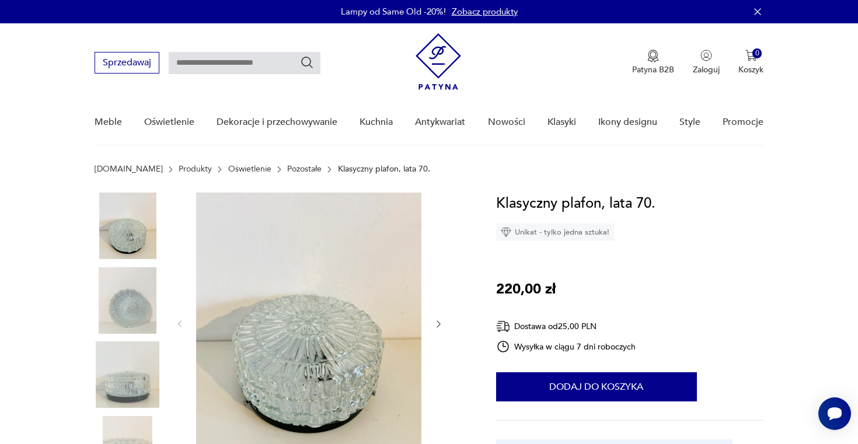
click at [133, 244] on img at bounding box center [128, 226] width 67 height 67
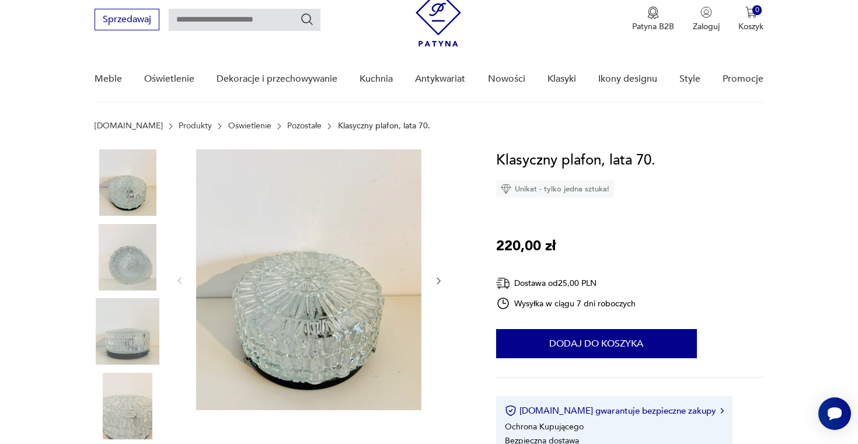
click at [133, 257] on img at bounding box center [128, 257] width 67 height 67
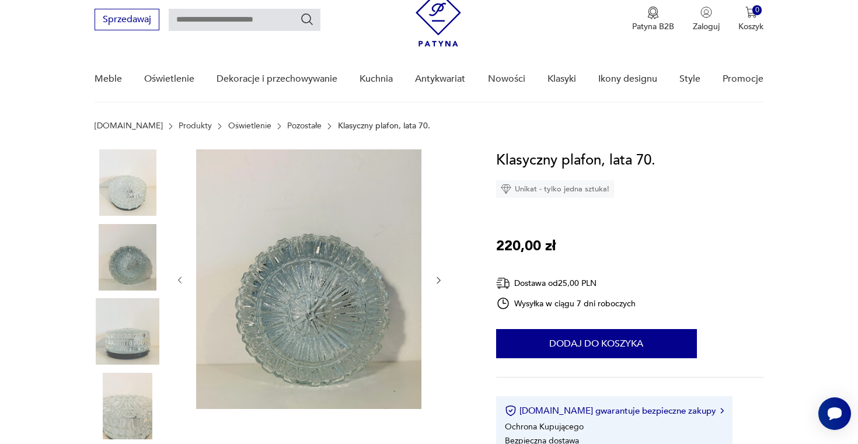
click at [132, 309] on img at bounding box center [128, 331] width 67 height 67
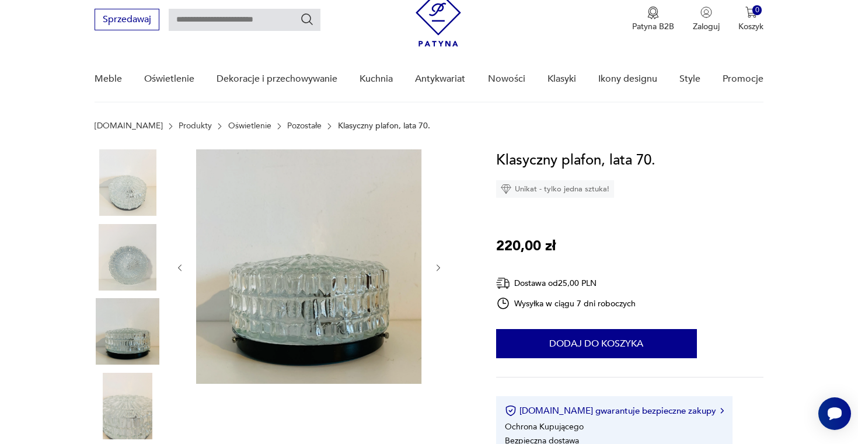
scroll to position [149, 0]
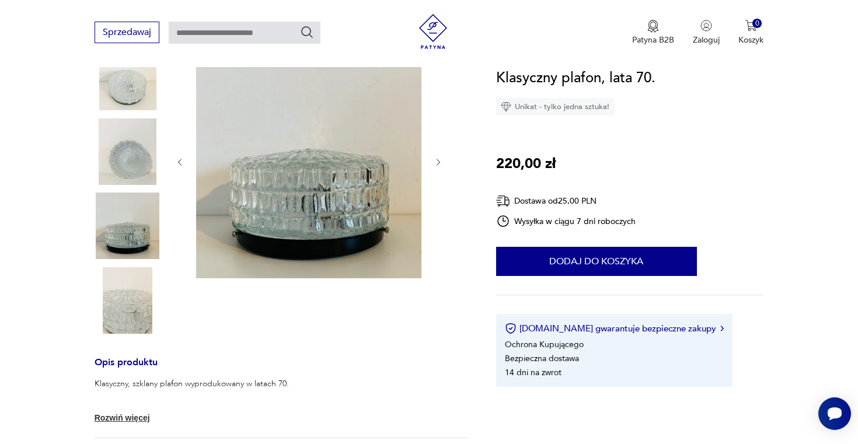
click at [135, 297] on img at bounding box center [128, 300] width 67 height 67
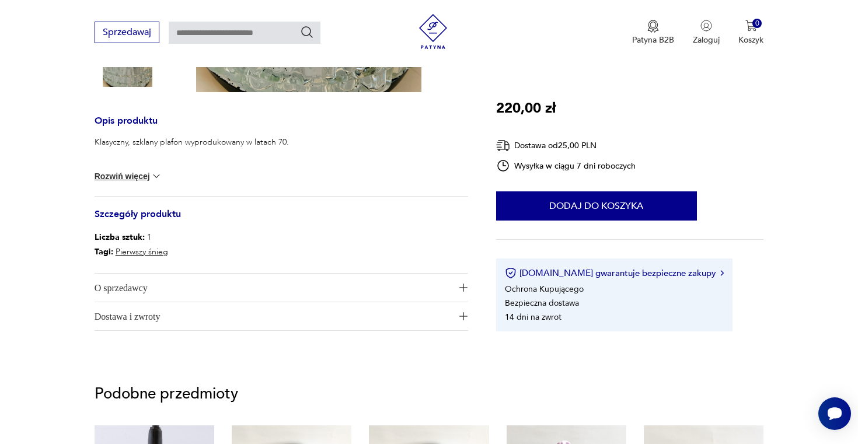
scroll to position [379, 0]
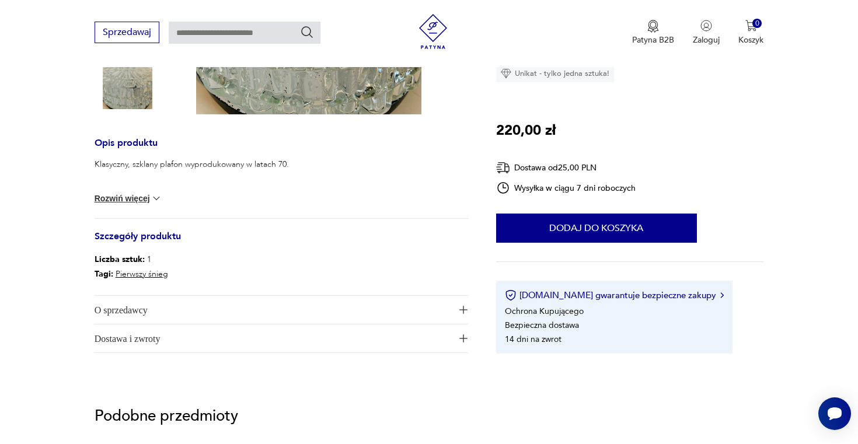
click at [129, 198] on button "Rozwiń więcej" at bounding box center [129, 199] width 68 height 12
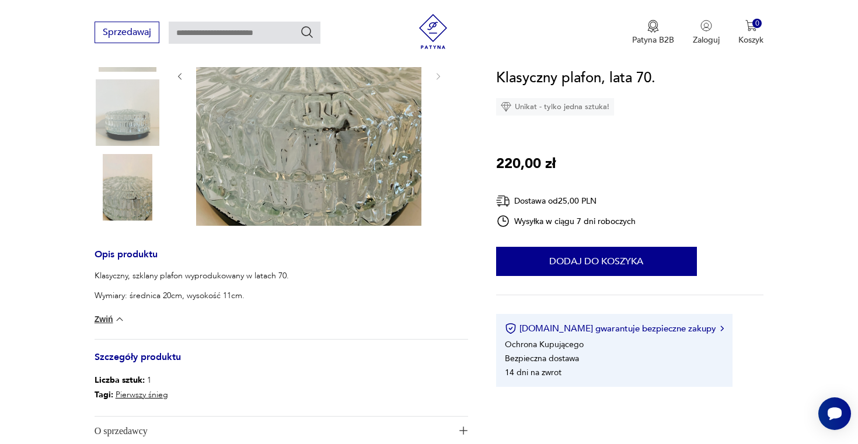
scroll to position [224, 0]
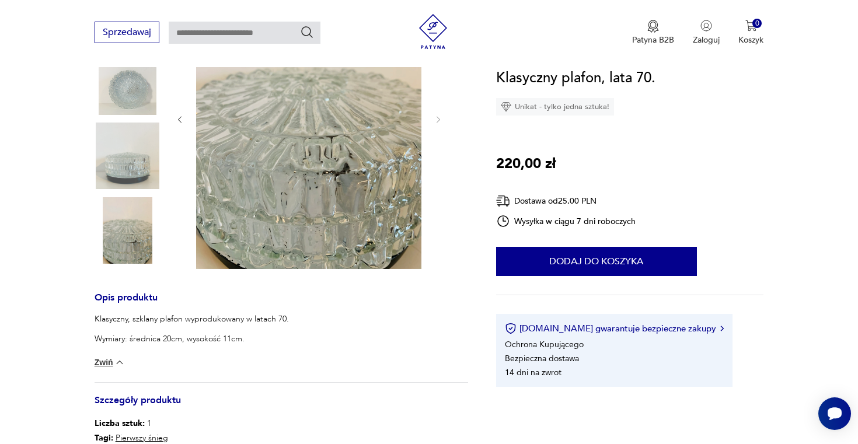
click at [46, 157] on section "Opis produktu Klasyczny, szklany plafon wyprodukowany w latach 70. Wymiary: śre…" at bounding box center [429, 256] width 858 height 577
click at [96, 228] on img at bounding box center [128, 230] width 67 height 67
click at [122, 227] on img at bounding box center [128, 230] width 67 height 67
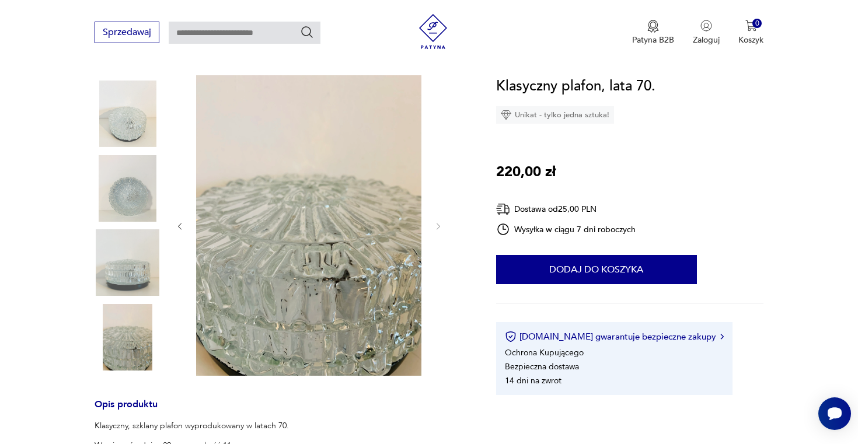
scroll to position [108, 0]
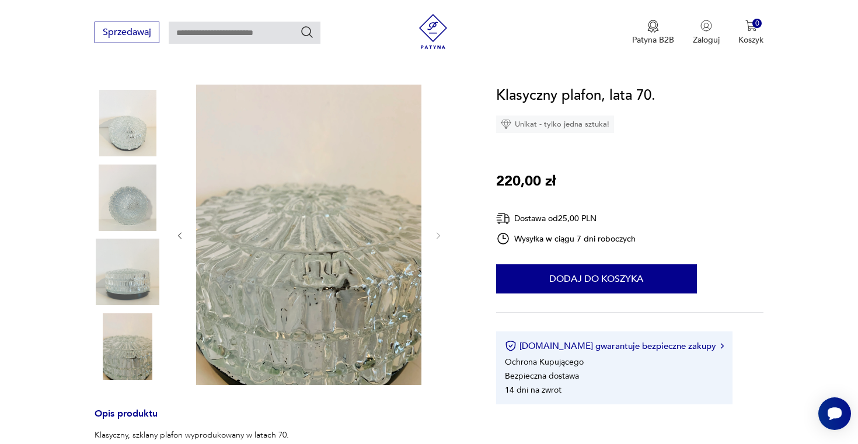
click at [138, 314] on img at bounding box center [128, 347] width 67 height 67
click at [135, 274] on img at bounding box center [128, 272] width 67 height 67
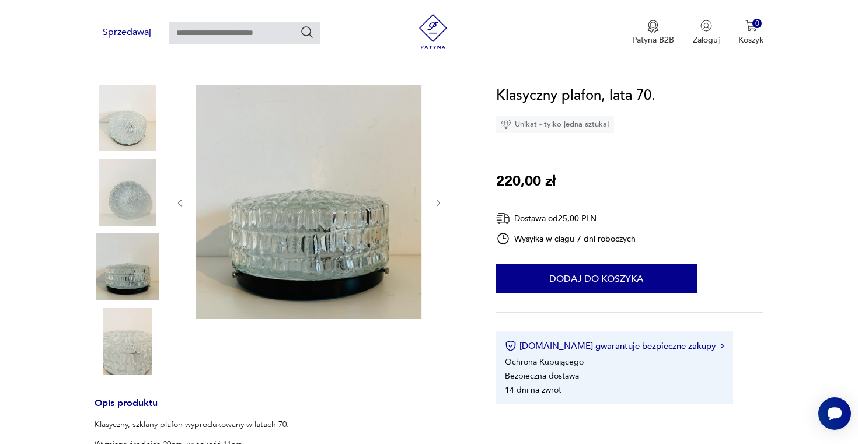
click at [133, 192] on img at bounding box center [128, 192] width 67 height 67
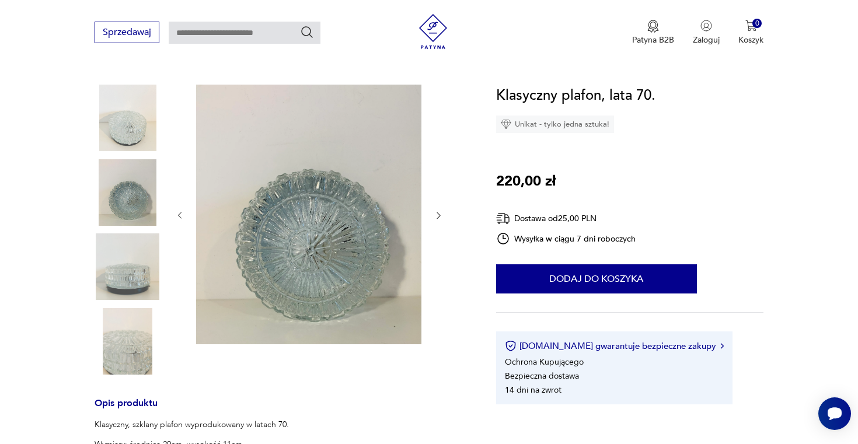
click at [129, 145] on img at bounding box center [128, 118] width 67 height 67
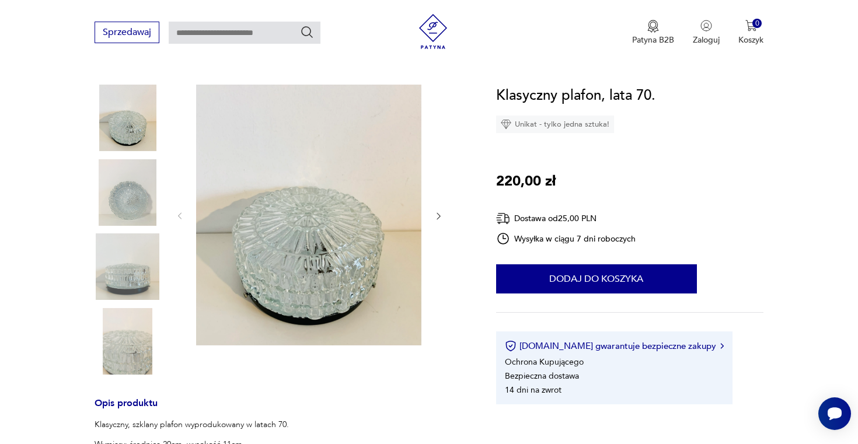
scroll to position [79, 0]
